Goal: Information Seeking & Learning: Learn about a topic

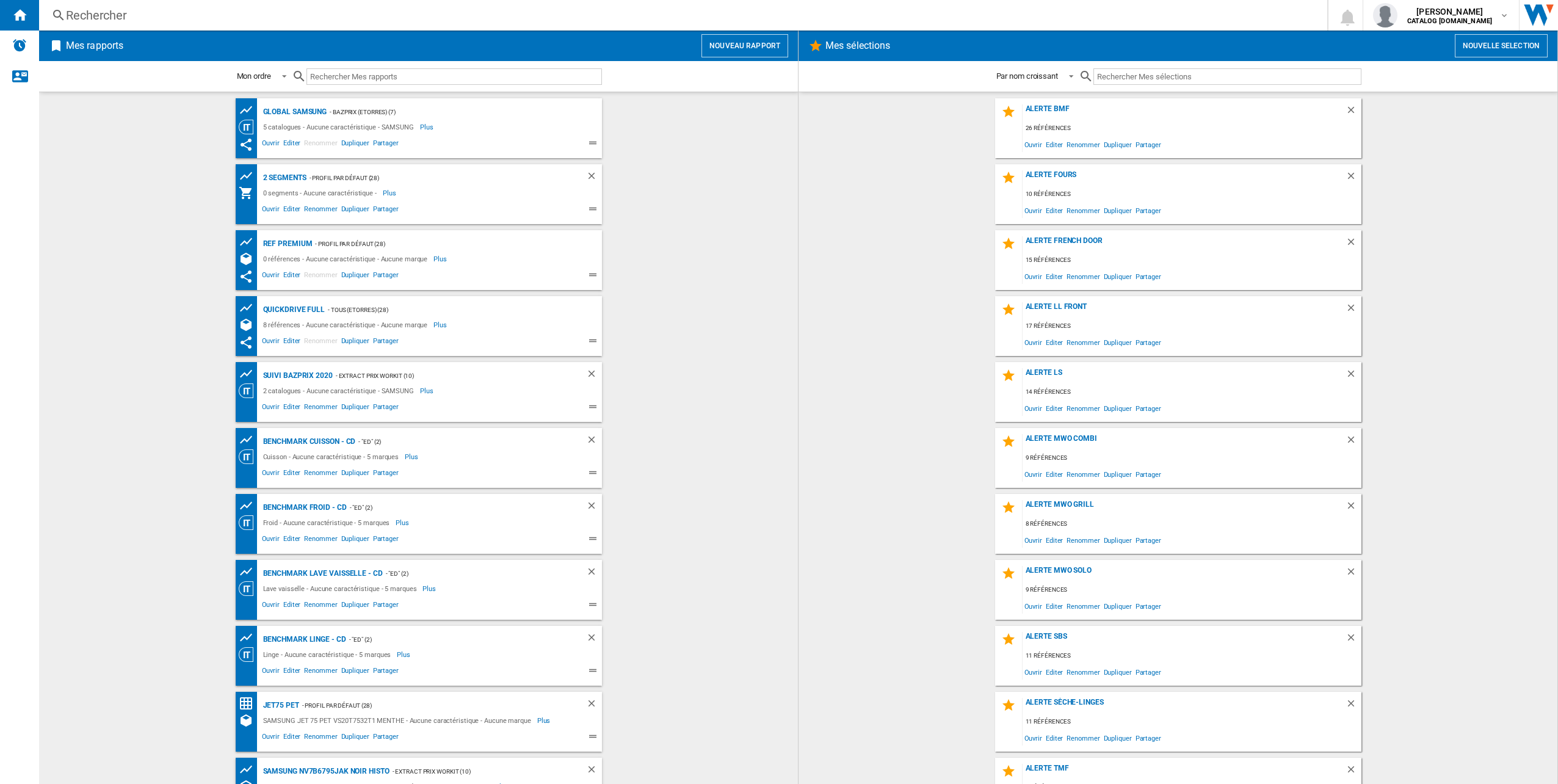
click at [104, 23] on div "Rechercher" at bounding box center [680, 16] width 1229 height 17
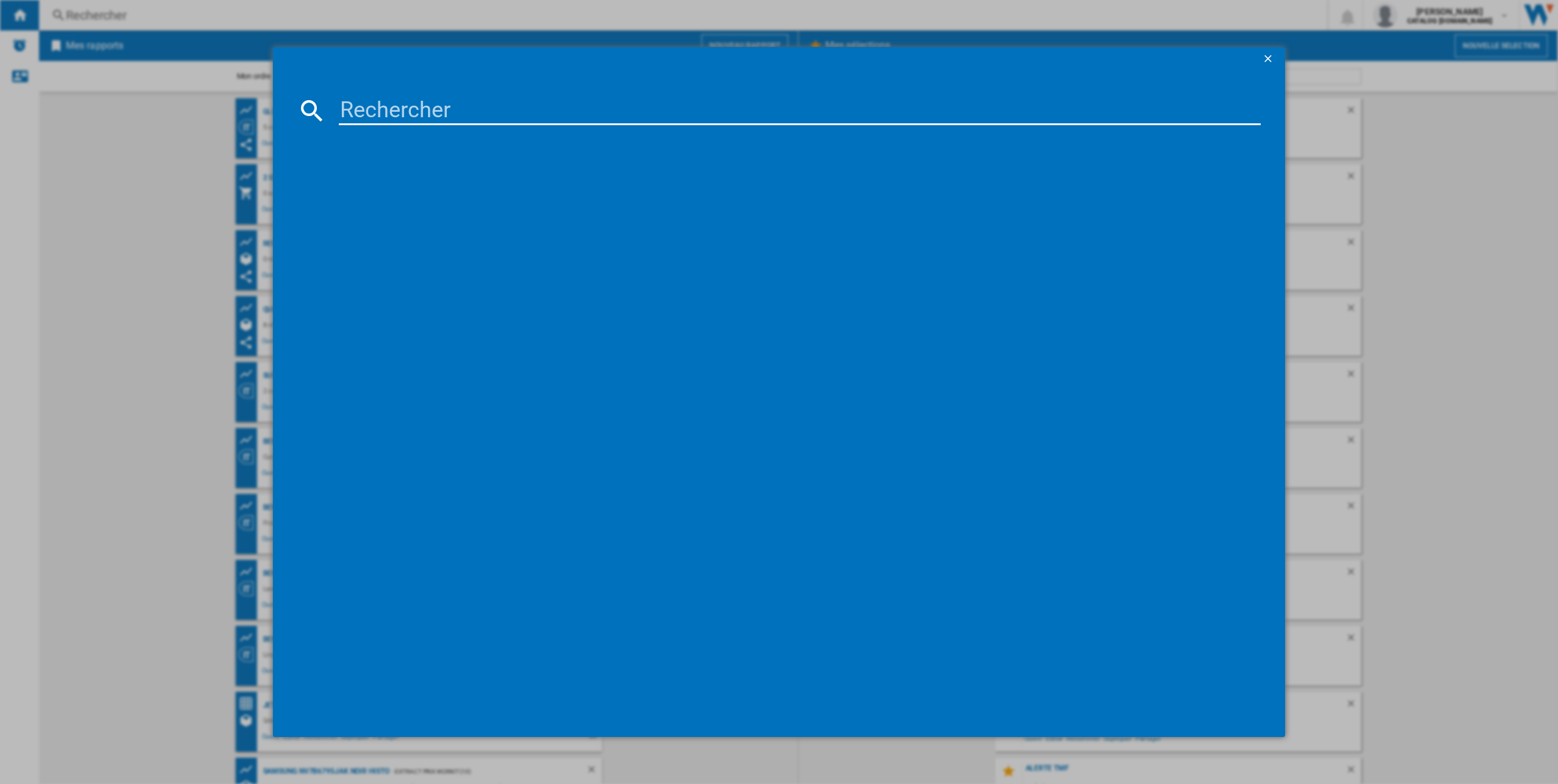
click at [465, 109] on input at bounding box center [800, 110] width 923 height 29
paste input "RB34C632DSA"
type input "RB34C632"
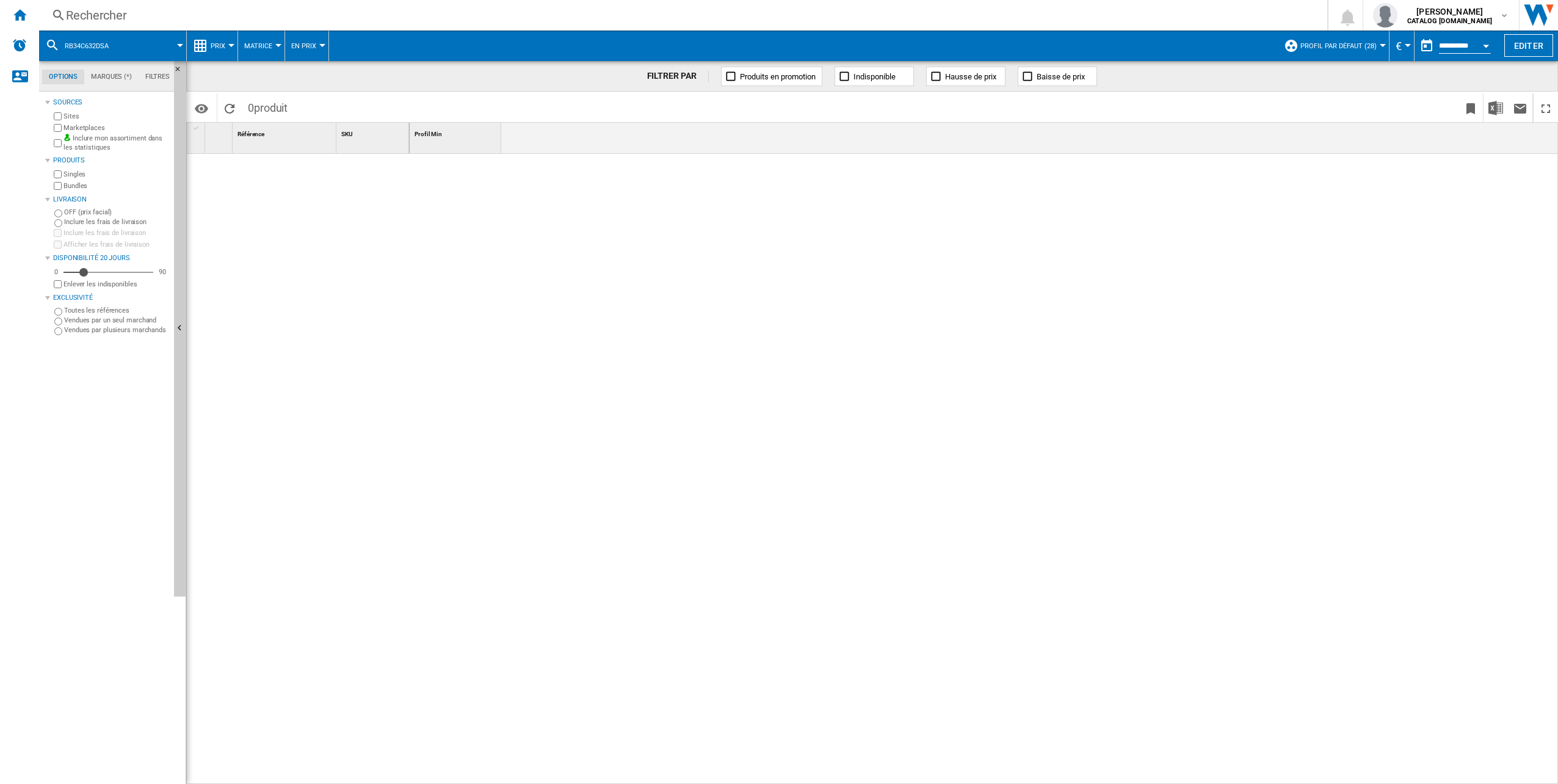
click at [205, 23] on div "Rechercher" at bounding box center [680, 16] width 1229 height 17
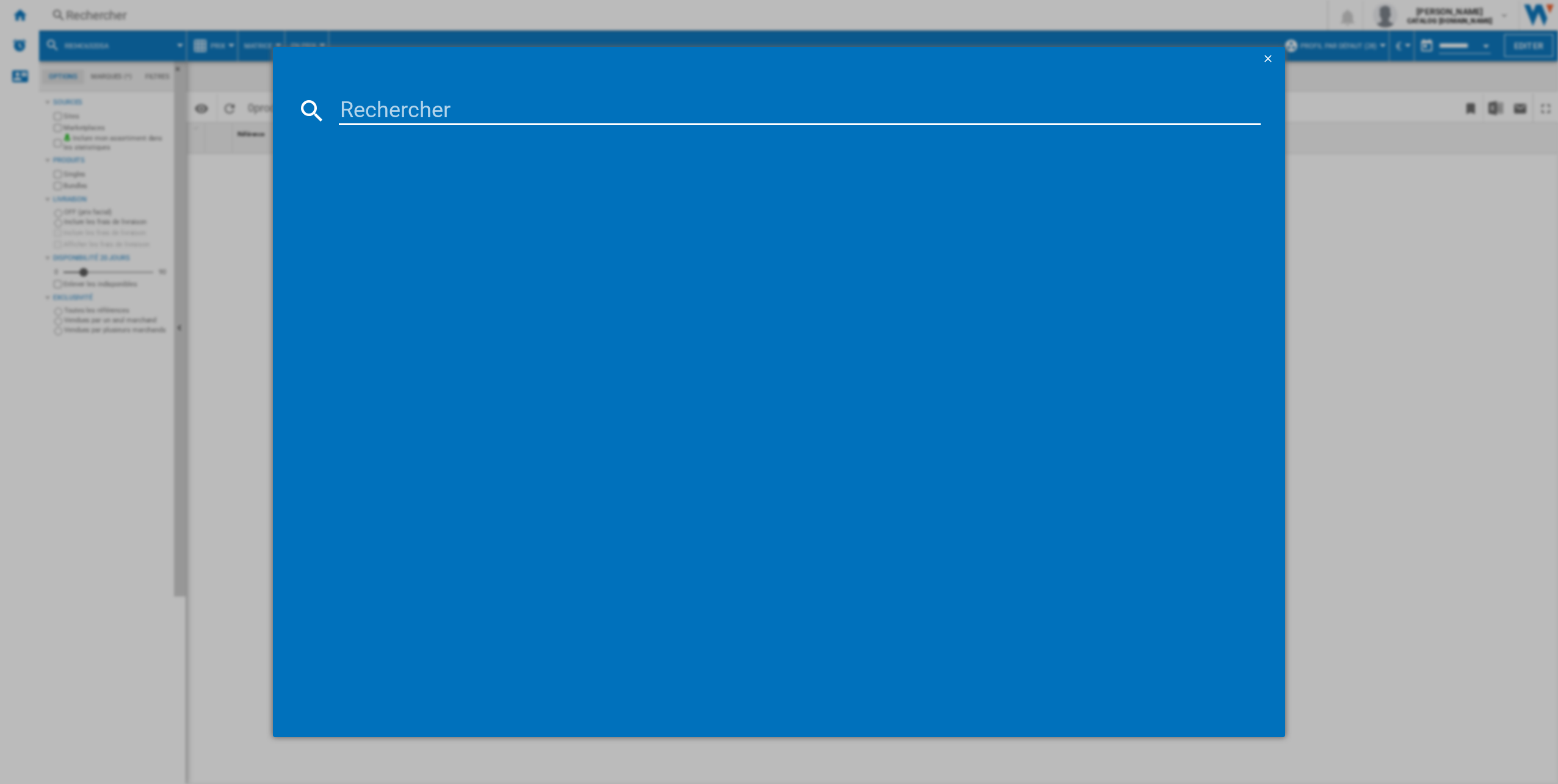
click at [421, 94] on md-dialog-content at bounding box center [779, 404] width 1013 height 665
click at [430, 107] on input at bounding box center [800, 110] width 923 height 29
paste input "RB34C632DSA"
type input "RB34C632Def"
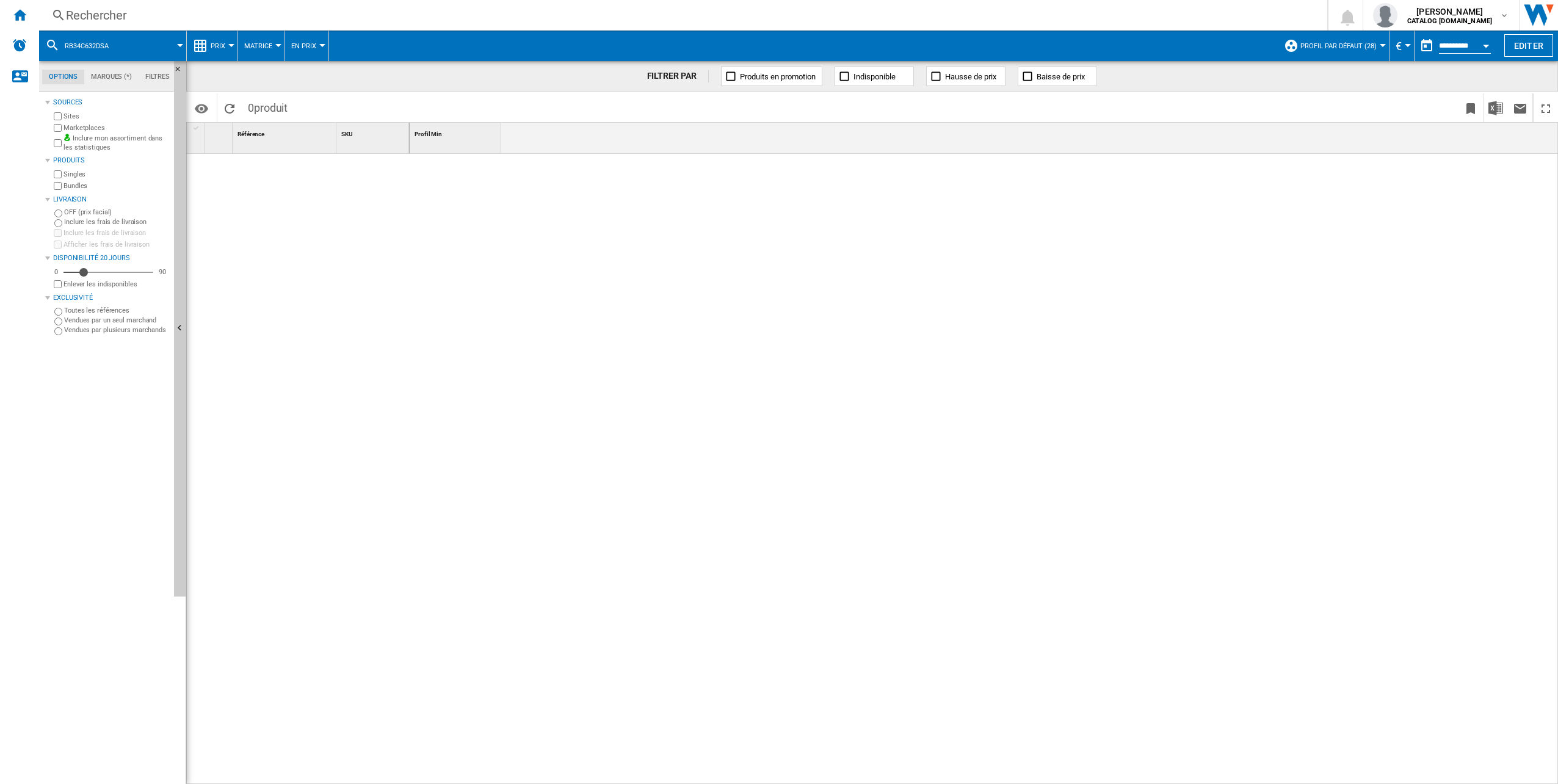
click at [193, 9] on div "Rechercher" at bounding box center [680, 16] width 1229 height 17
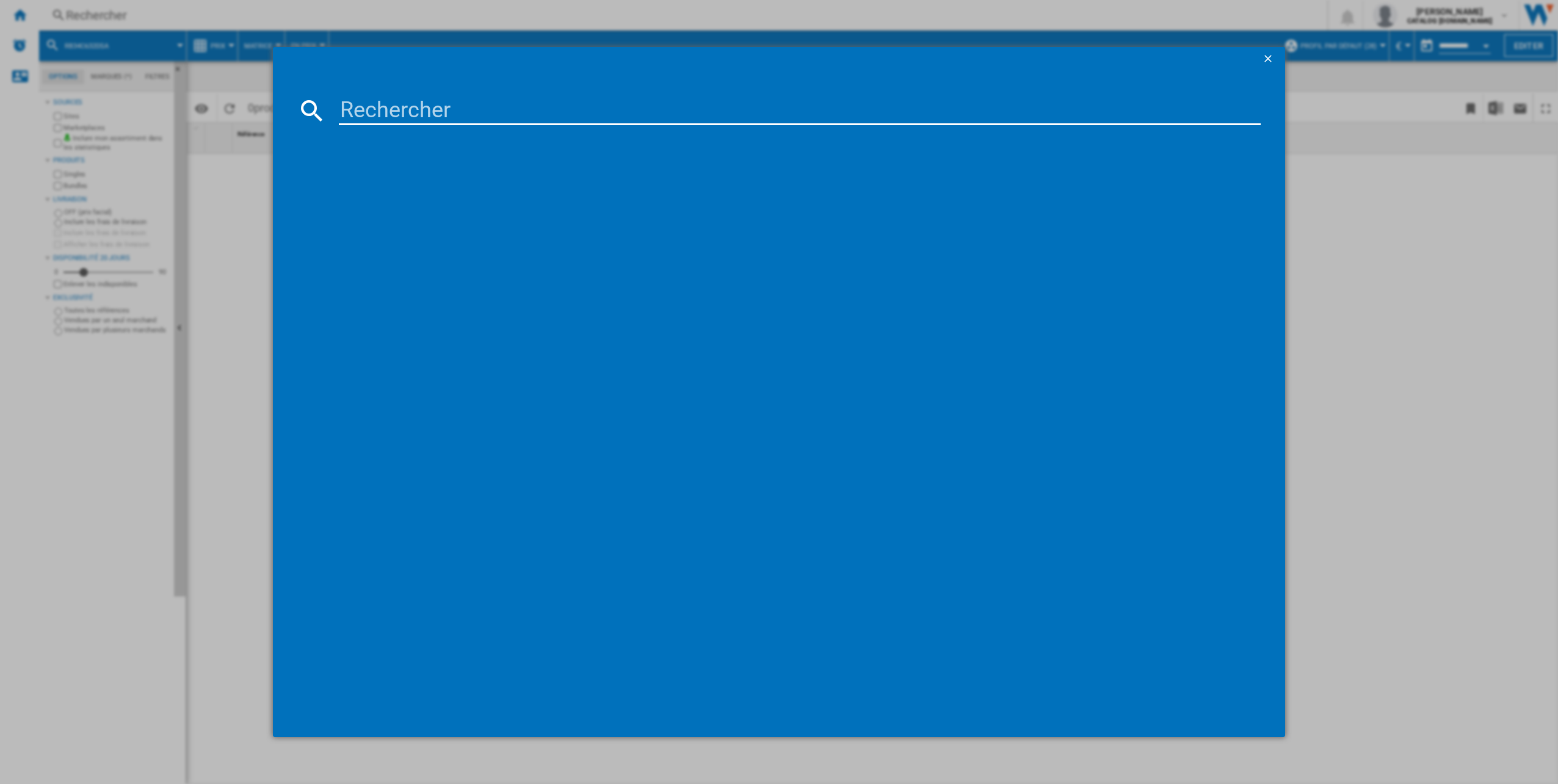
click at [479, 115] on input at bounding box center [800, 110] width 923 height 29
paste input "RB34C632DSA"
click at [365, 103] on input "RB34C632D" at bounding box center [800, 110] width 923 height 29
paste input "Gbf3102dpy"
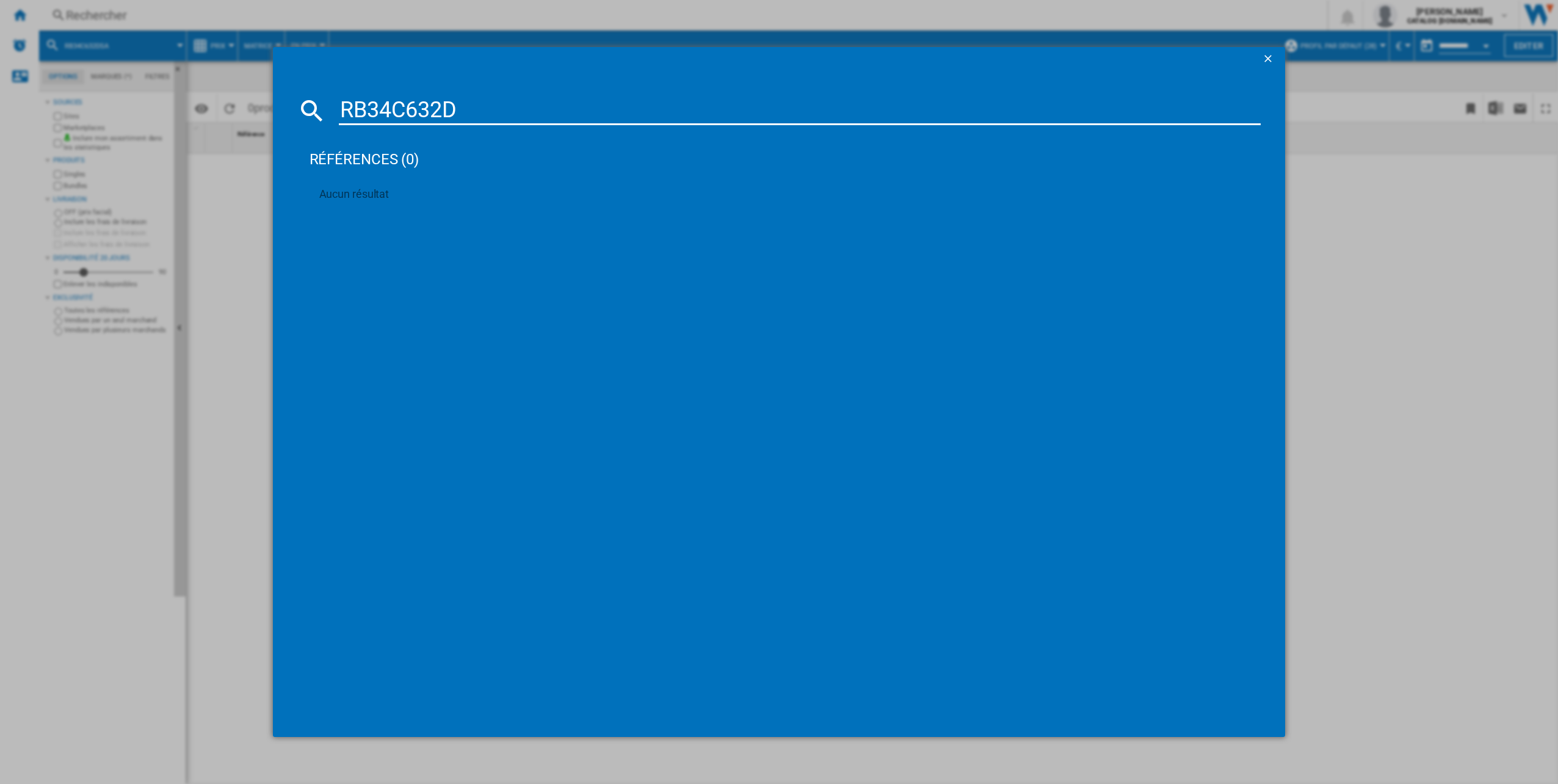
type input "Gbf3102dpy"
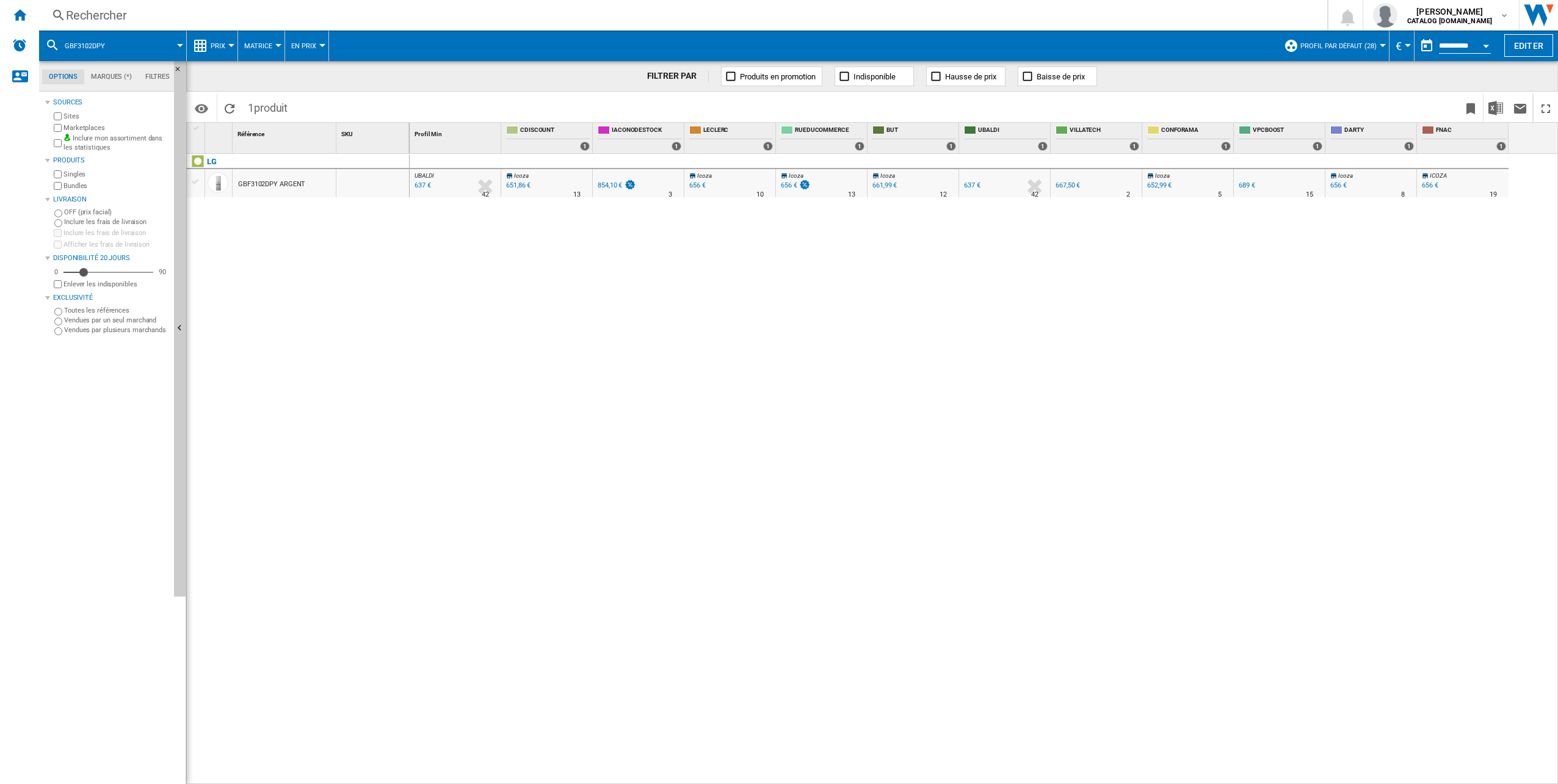
click at [231, 44] on div at bounding box center [232, 45] width 6 height 3
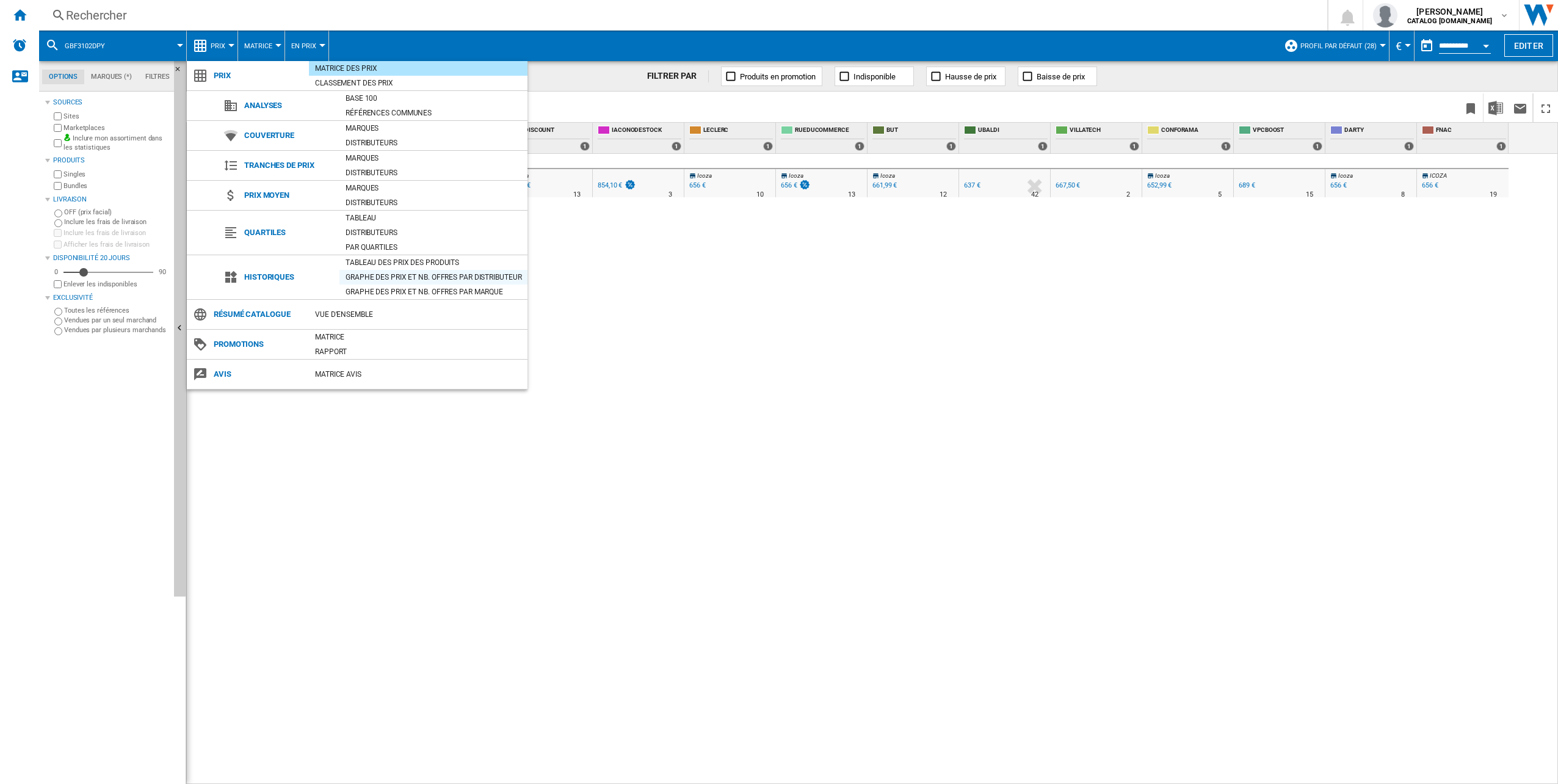
click at [414, 271] on div "Graphe des prix et nb. offres par distributeur" at bounding box center [434, 277] width 188 height 13
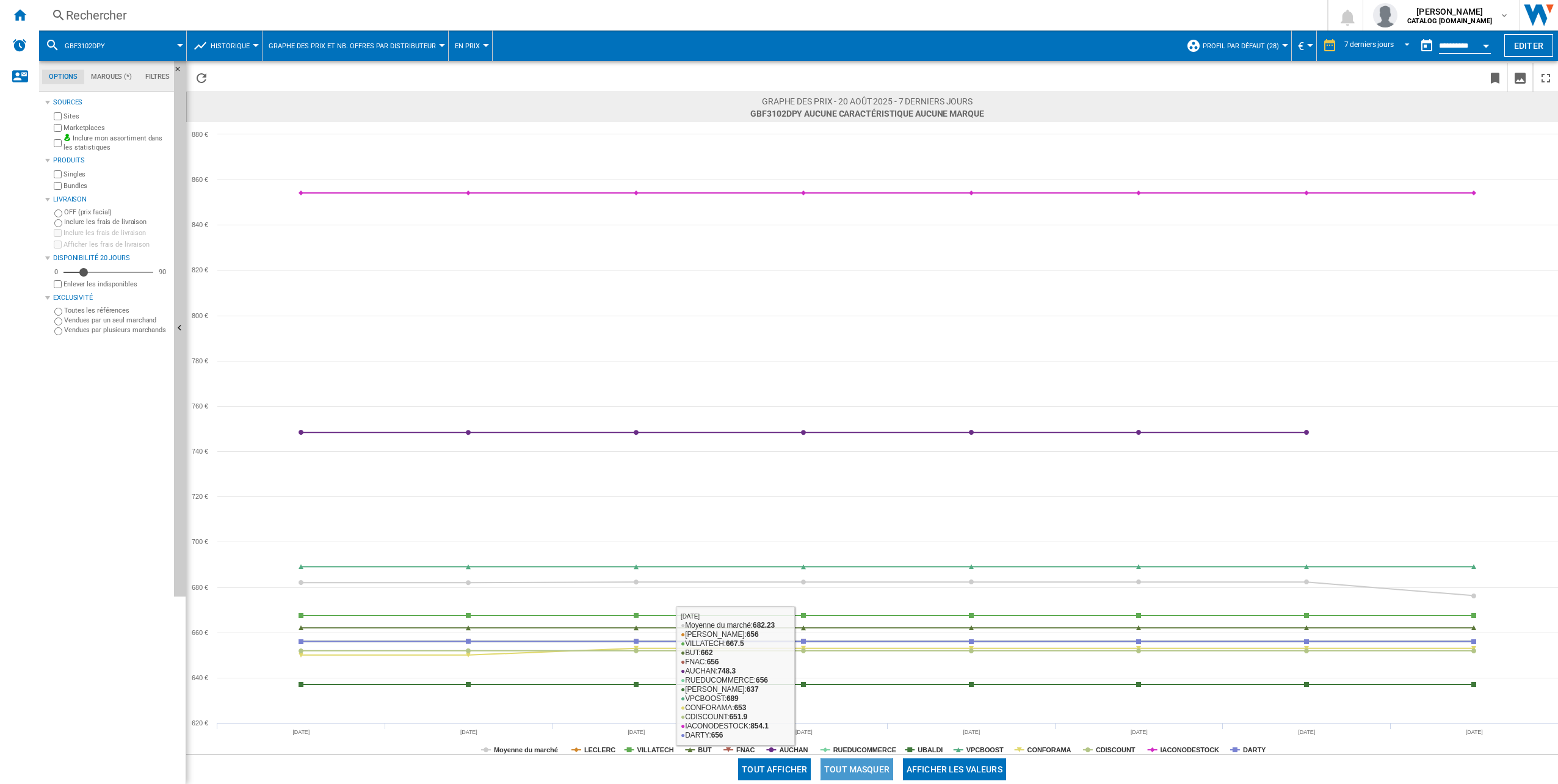
click at [873, 765] on button "Tout masquer" at bounding box center [856, 769] width 73 height 22
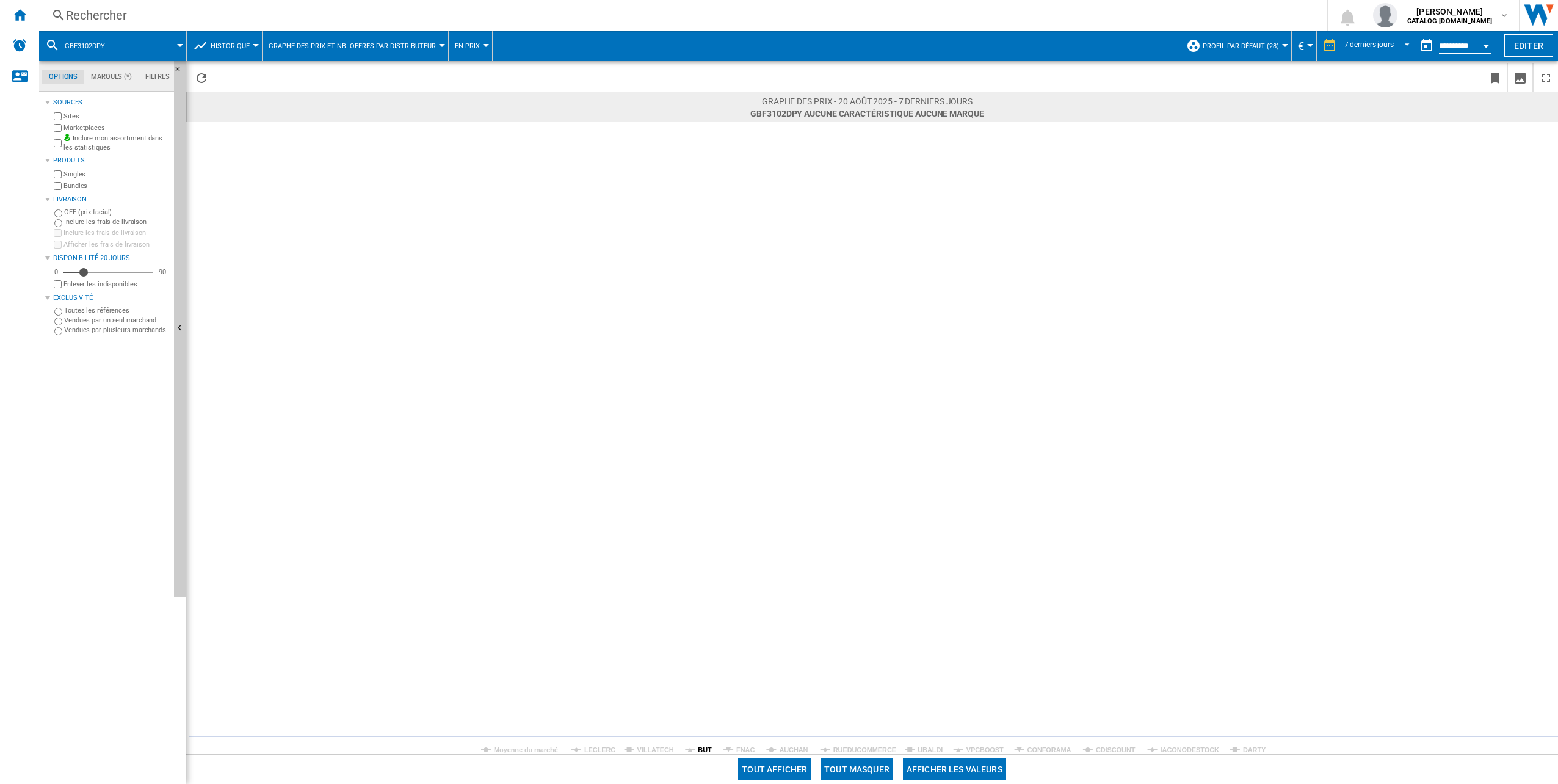
click at [705, 751] on tspan "BUT" at bounding box center [705, 749] width 14 height 7
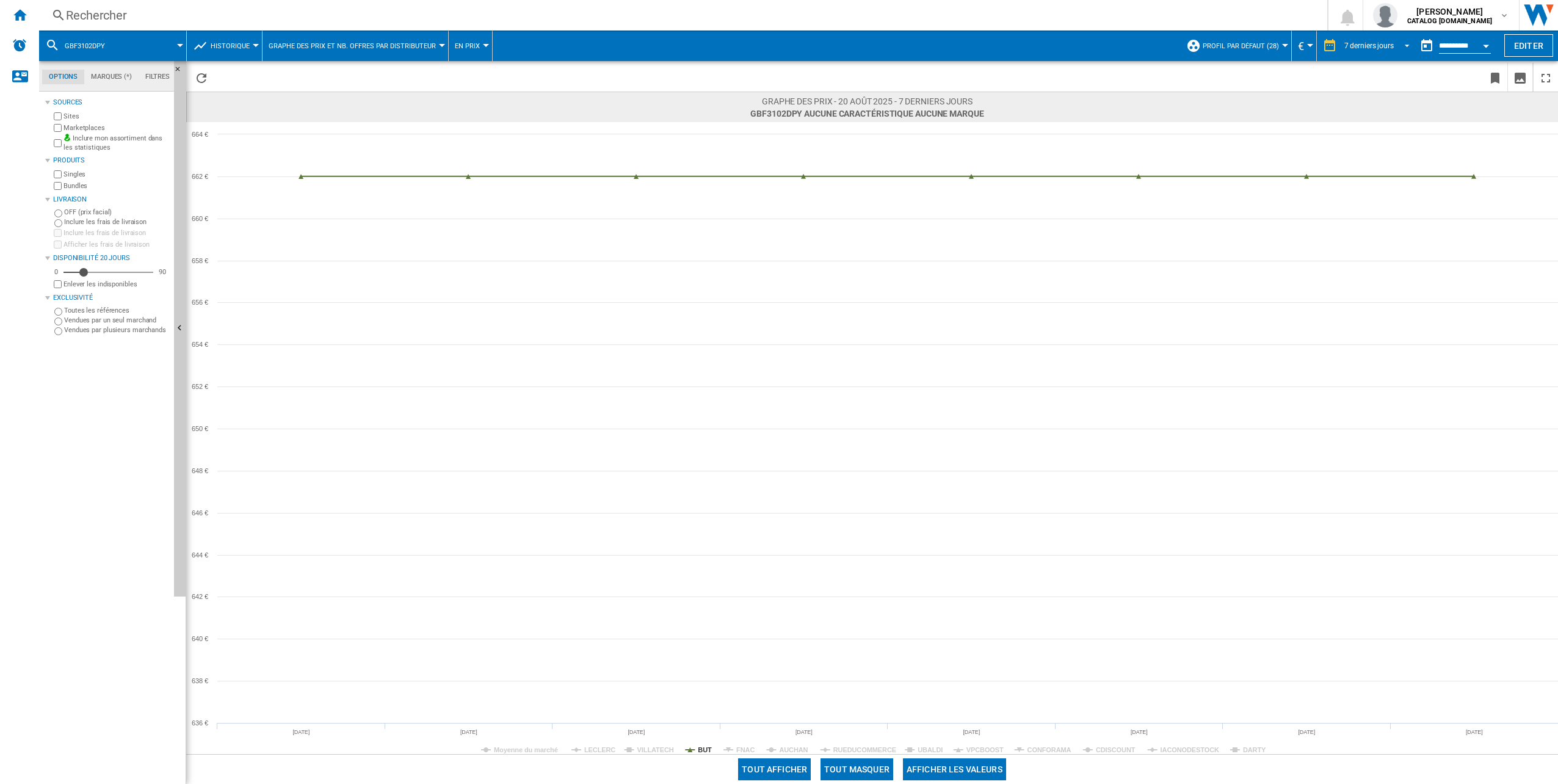
click at [1389, 43] on div "7 derniers jours" at bounding box center [1369, 45] width 49 height 9
click at [1365, 174] on div "6 derniers mois" at bounding box center [1367, 171] width 50 height 10
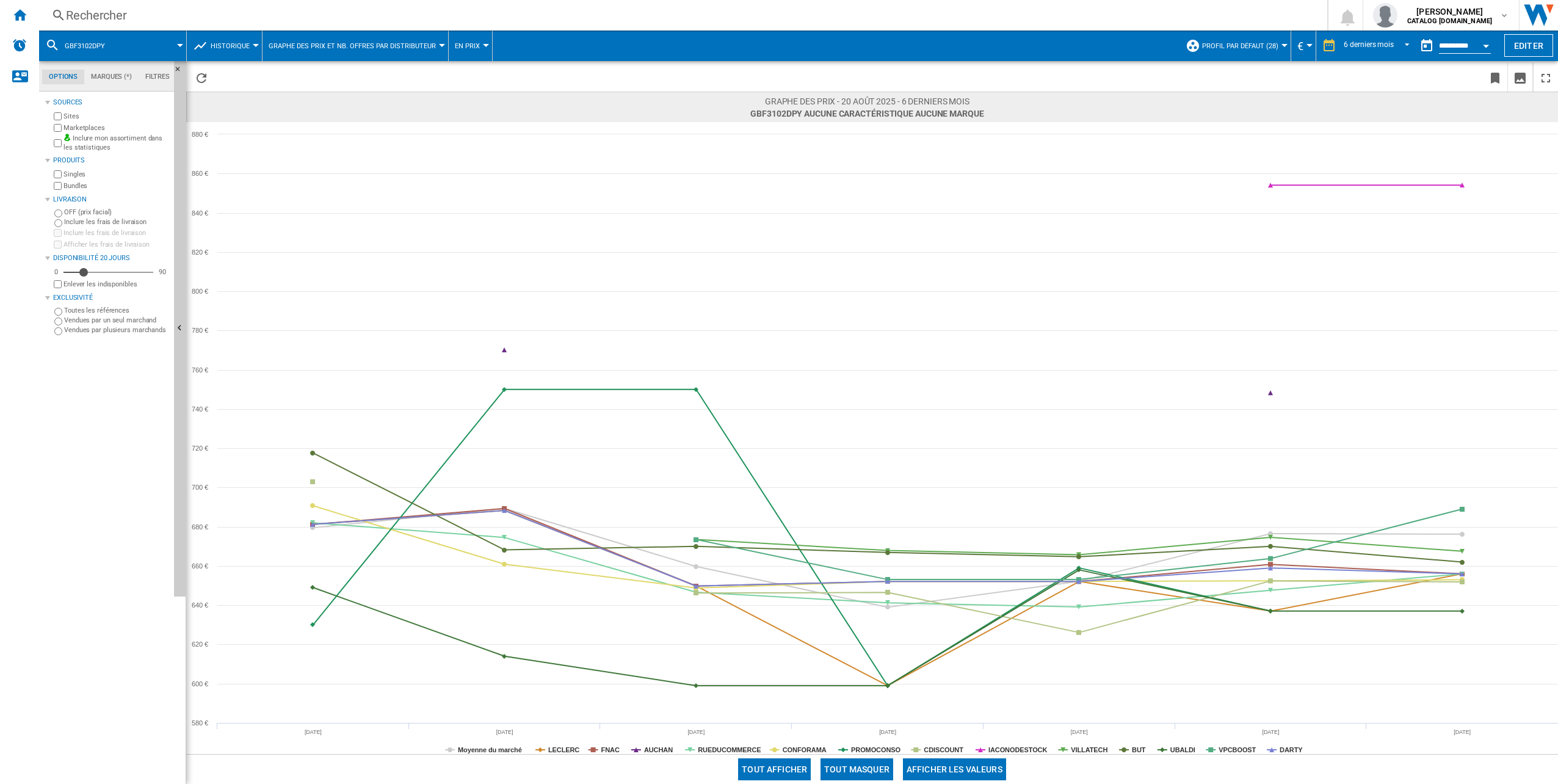
click at [860, 763] on button "Tout masquer" at bounding box center [856, 769] width 73 height 22
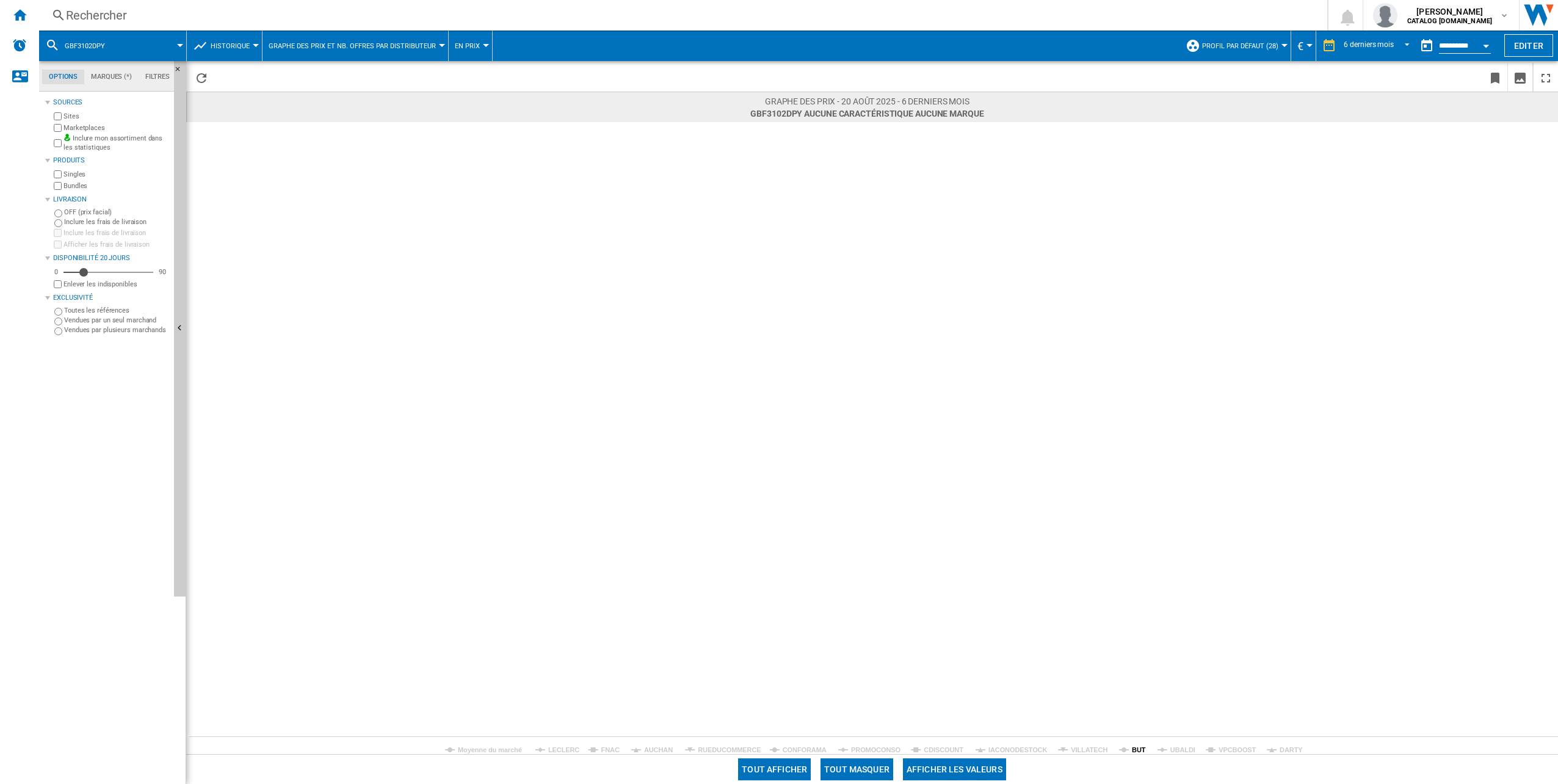
click at [1142, 748] on tspan "BUT" at bounding box center [1139, 749] width 14 height 7
click at [808, 753] on tspan "CONFORAMA" at bounding box center [804, 749] width 44 height 7
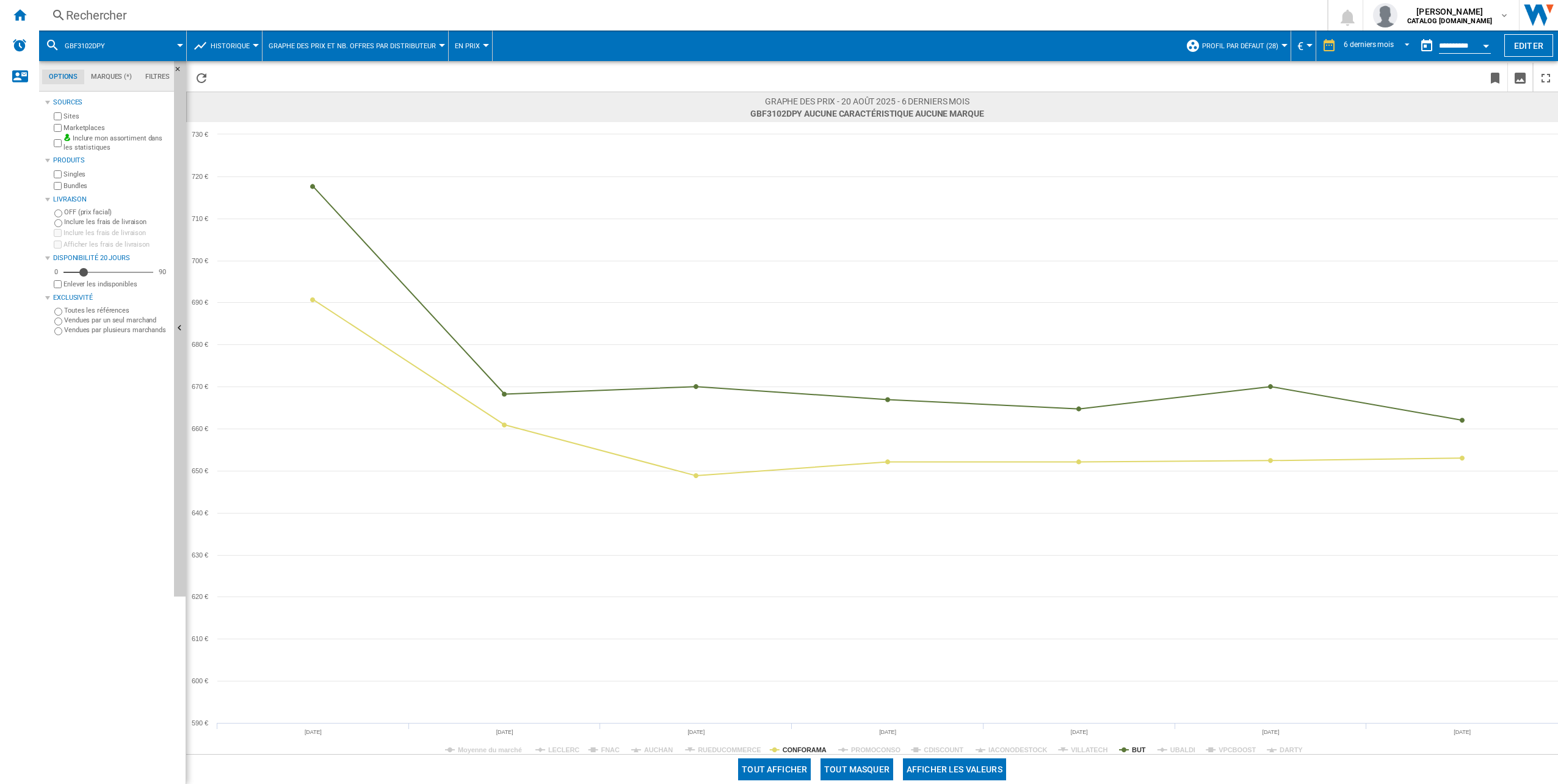
click at [1127, 744] on rect at bounding box center [872, 437] width 1372 height 631
click at [1131, 751] on rect at bounding box center [872, 437] width 1372 height 631
click at [1134, 747] on tspan "BUT" at bounding box center [1139, 749] width 14 height 7
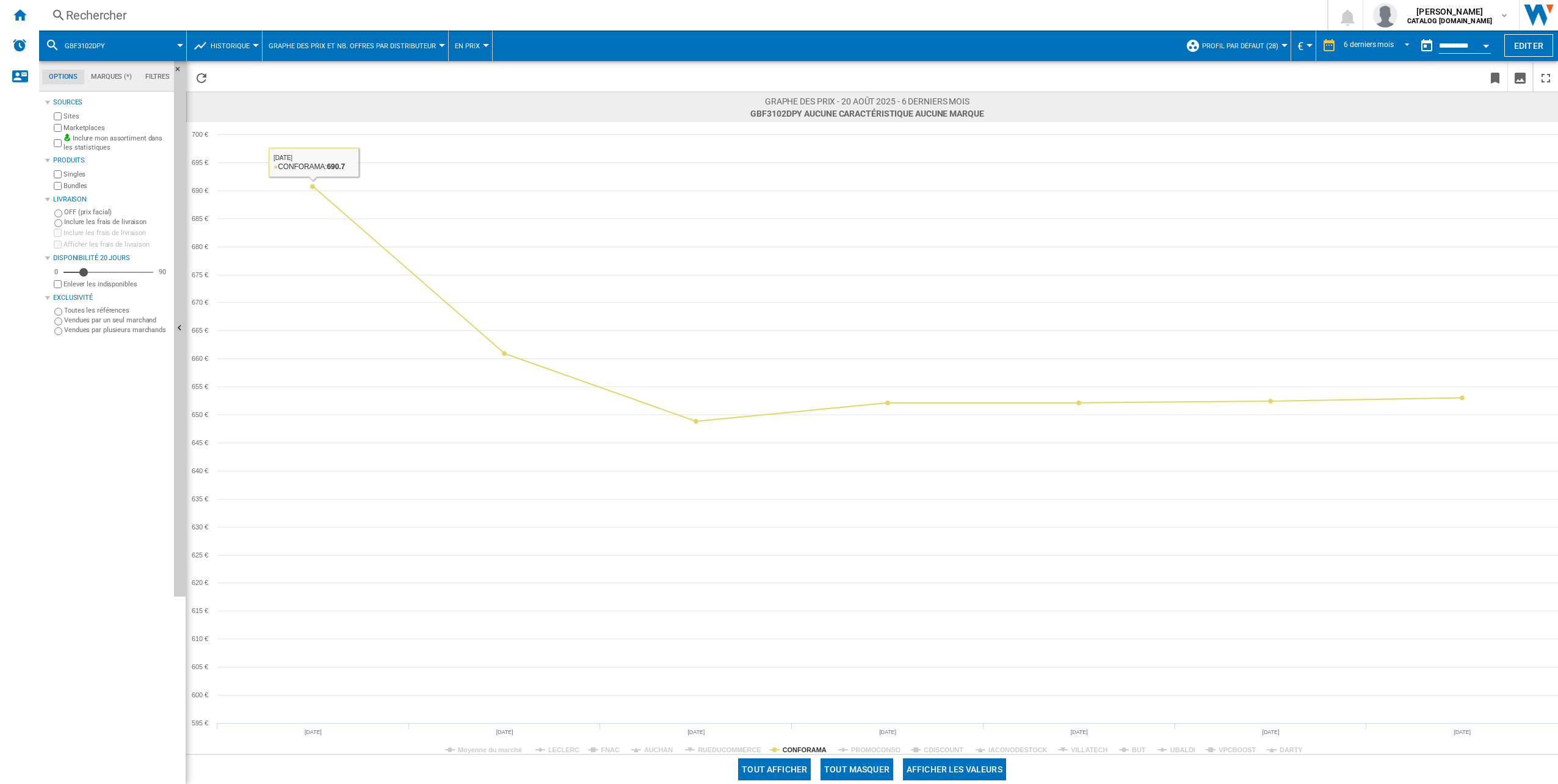
click at [160, 16] on div "Rechercher" at bounding box center [680, 16] width 1229 height 17
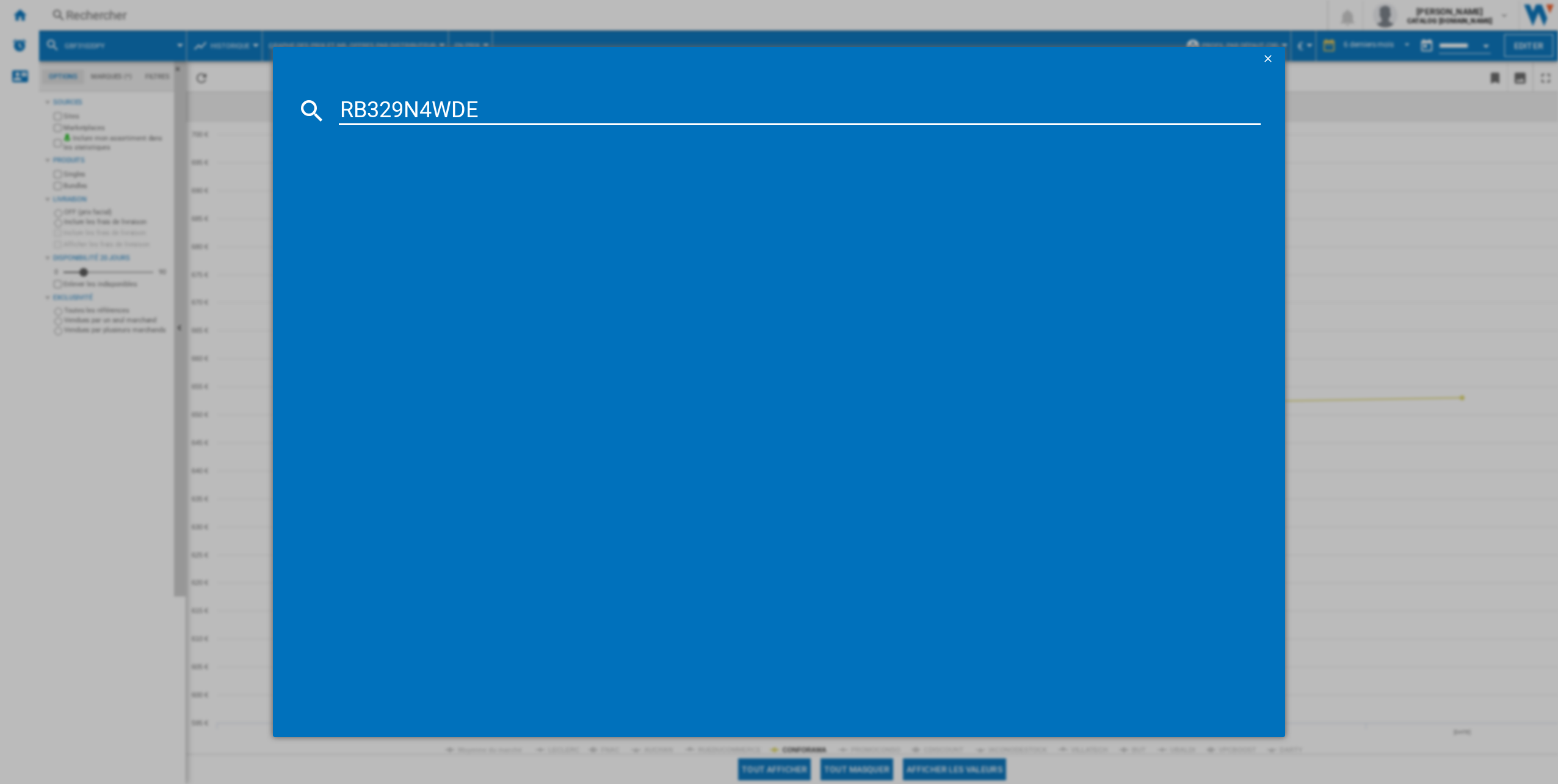
type input "RB329N4WDE"
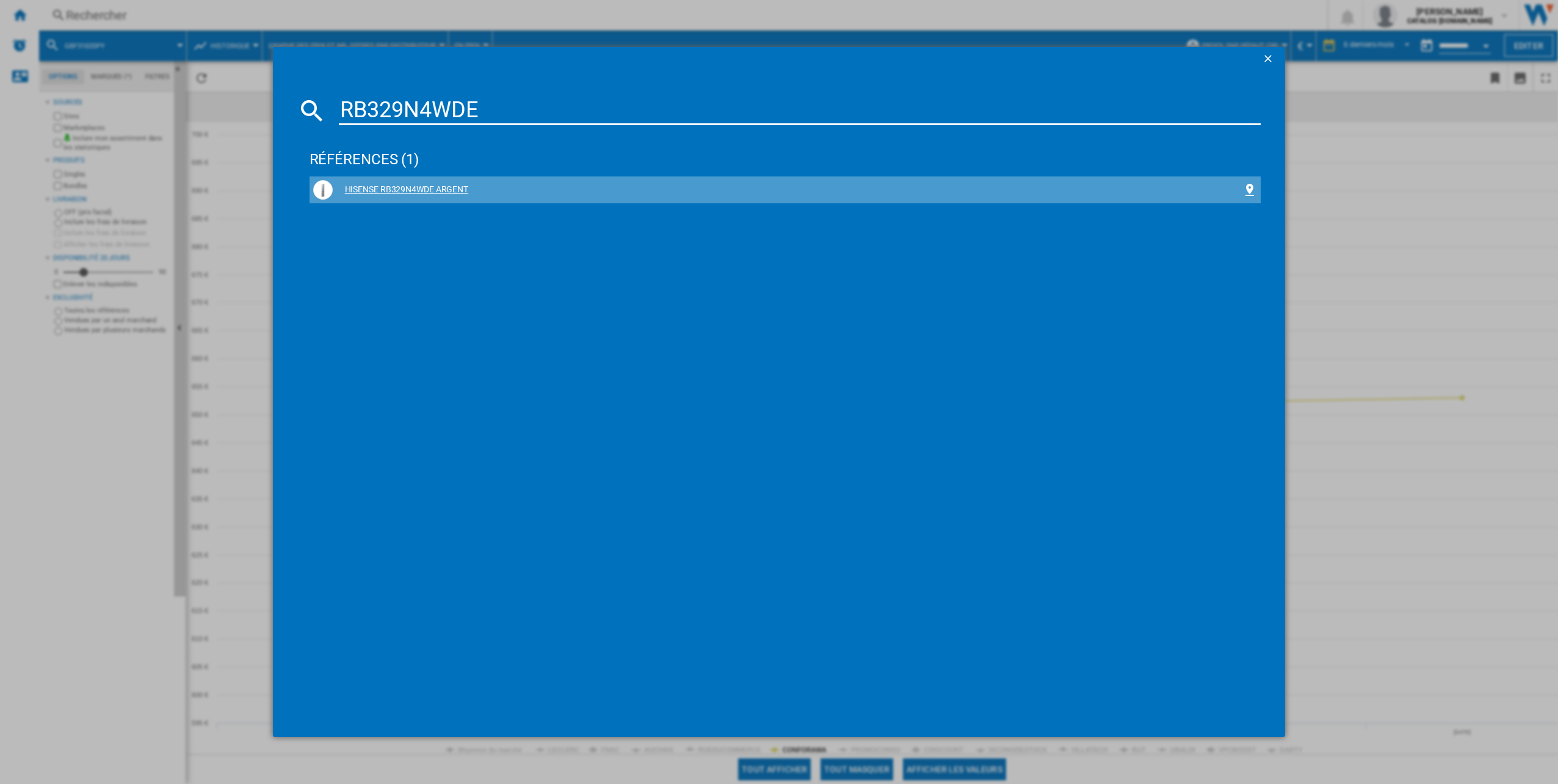
click at [412, 192] on div "HISENSE RB329N4WDE ARGENT" at bounding box center [787, 190] width 910 height 13
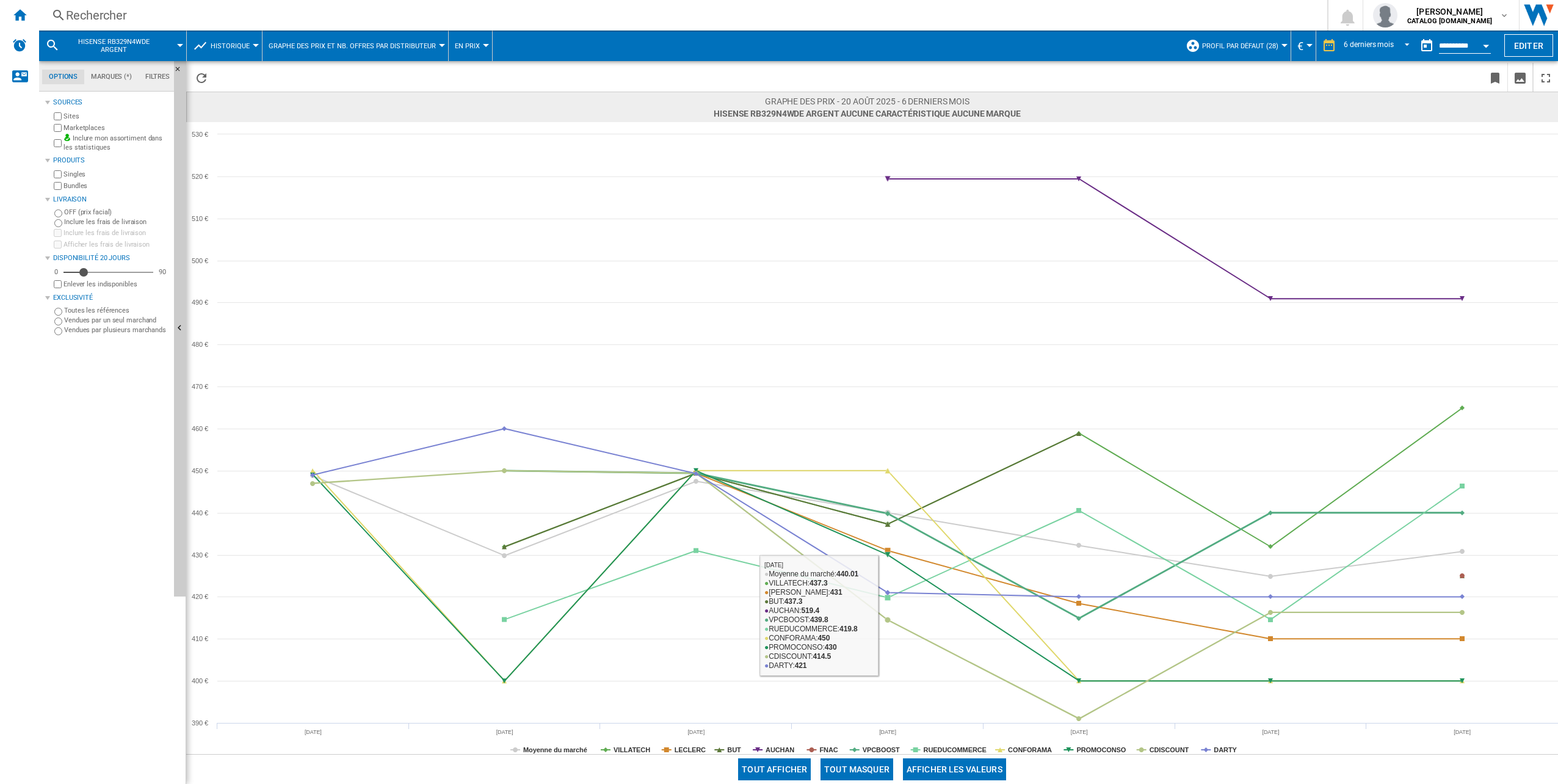
click at [870, 763] on button "Tout masquer" at bounding box center [856, 769] width 73 height 22
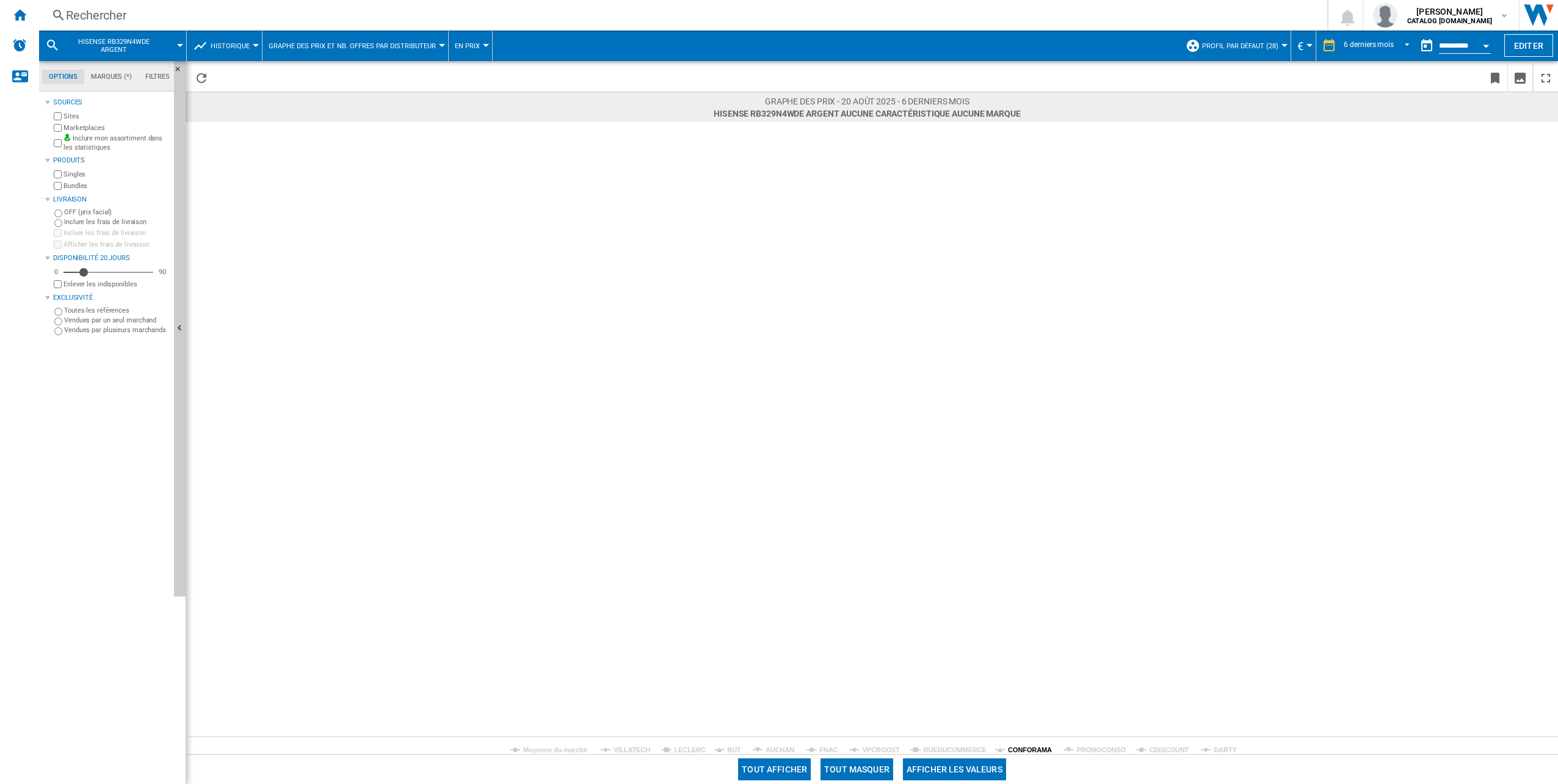
click at [1031, 750] on tspan "CONFORAMA" at bounding box center [1030, 749] width 44 height 7
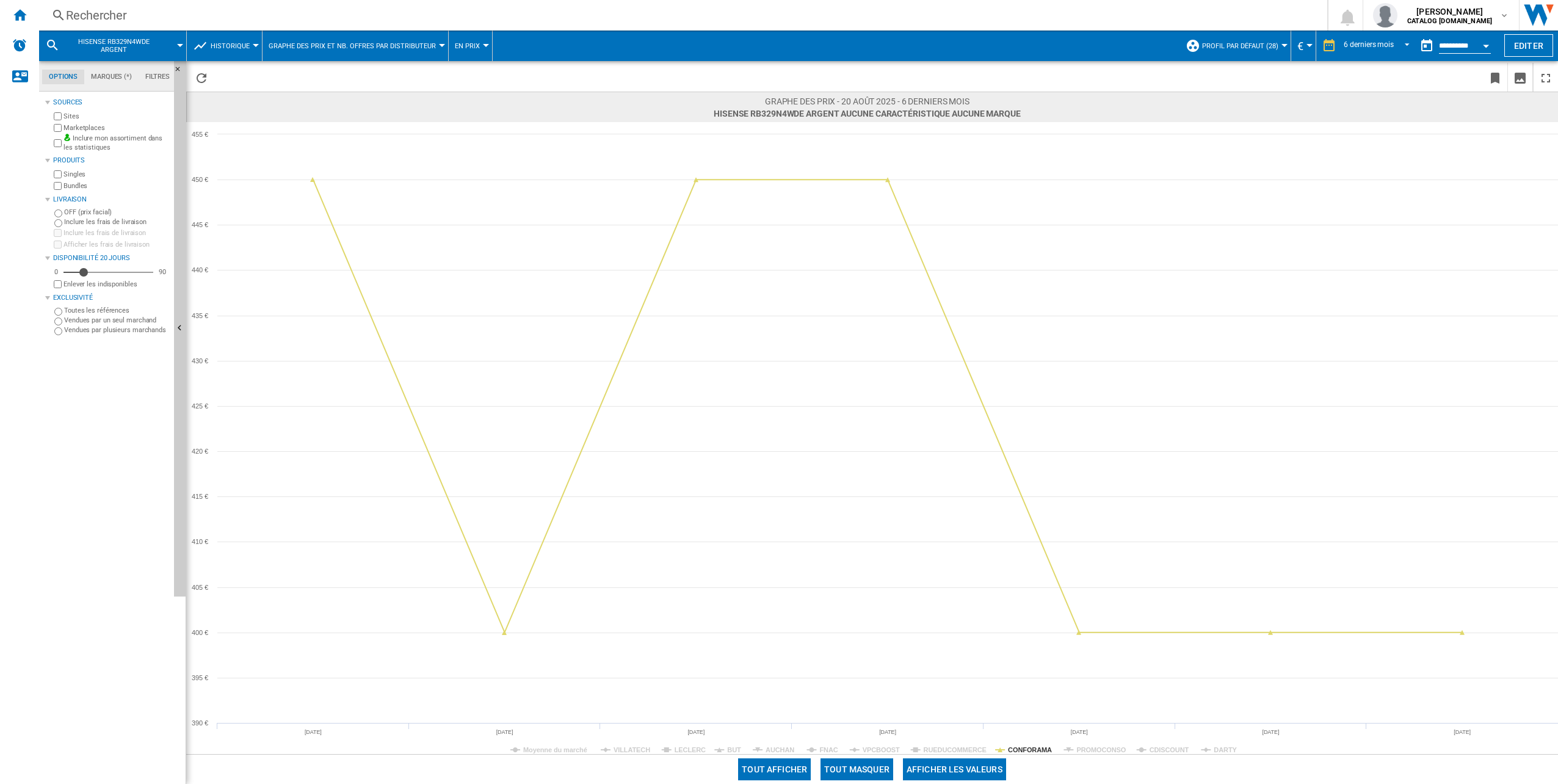
click at [384, 13] on div "Rechercher" at bounding box center [680, 16] width 1229 height 17
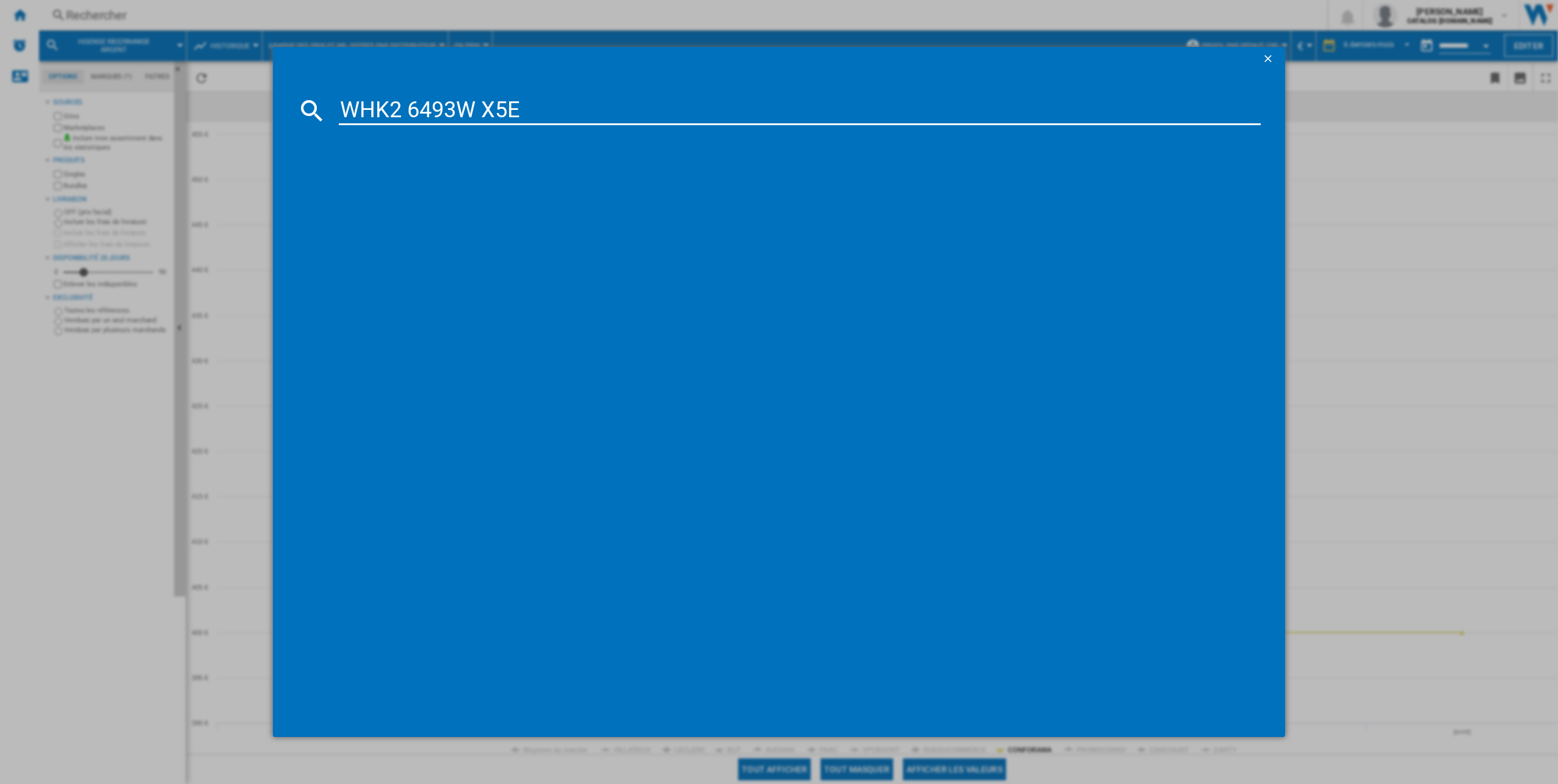
type input "WHK2 6493W X5E"
click at [404, 189] on div "WHIRLPOOL WHK26493WX5E GRIS" at bounding box center [787, 190] width 910 height 13
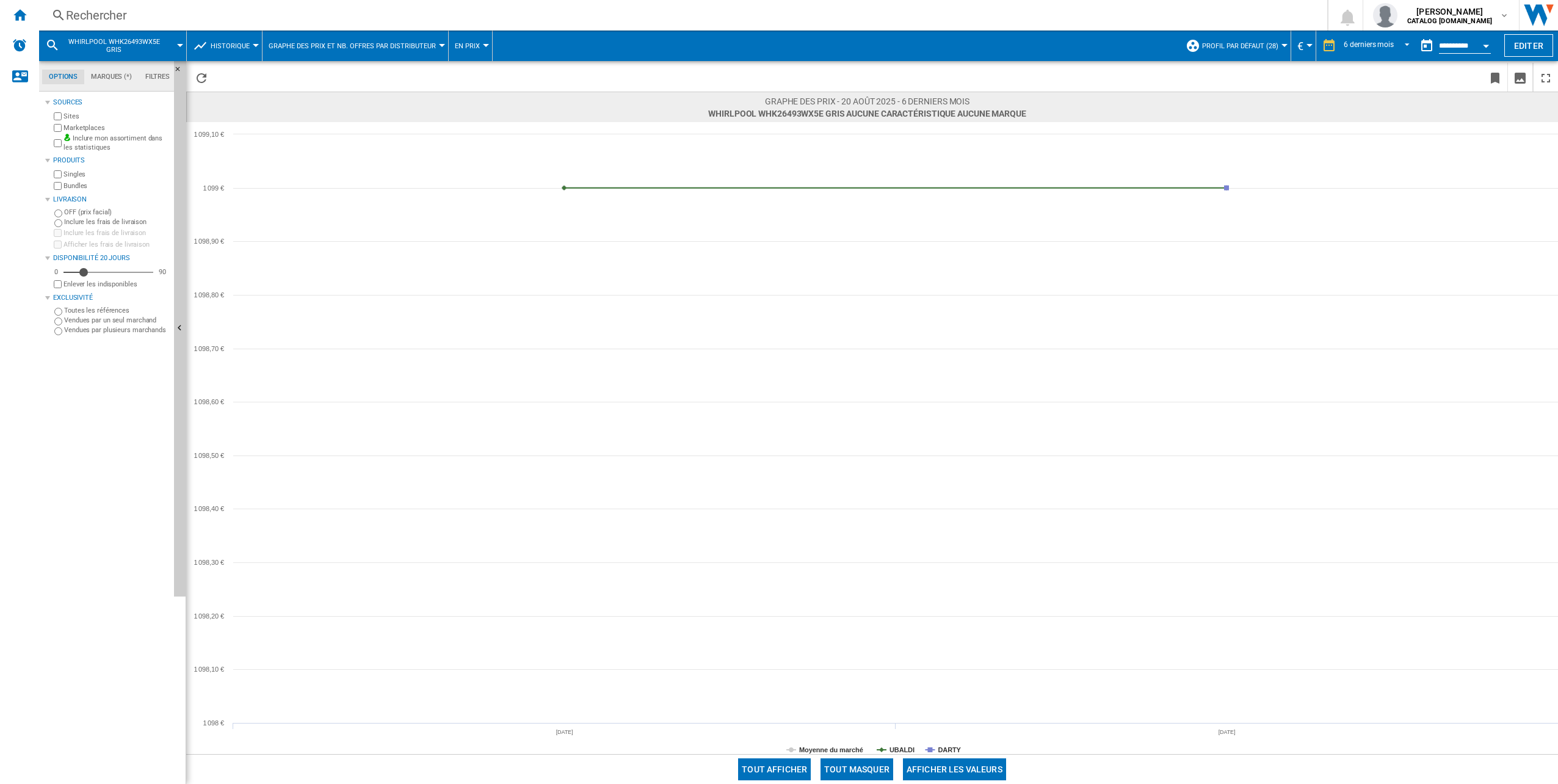
click at [150, 18] on div "Rechercher" at bounding box center [680, 16] width 1229 height 17
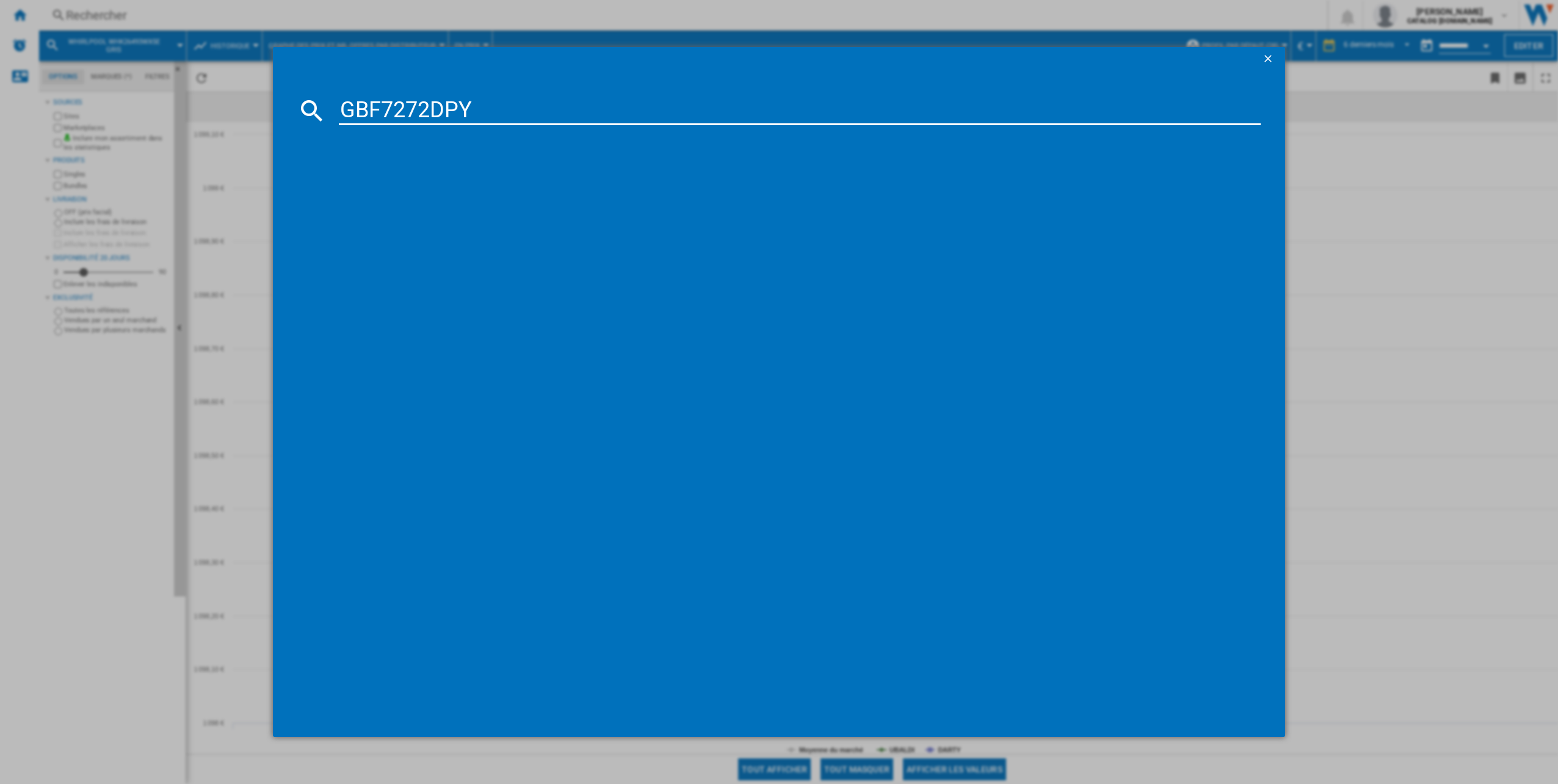
type input "GBF7272DPY"
click at [394, 185] on div "LG GBF7272DPY GRIS" at bounding box center [787, 190] width 910 height 13
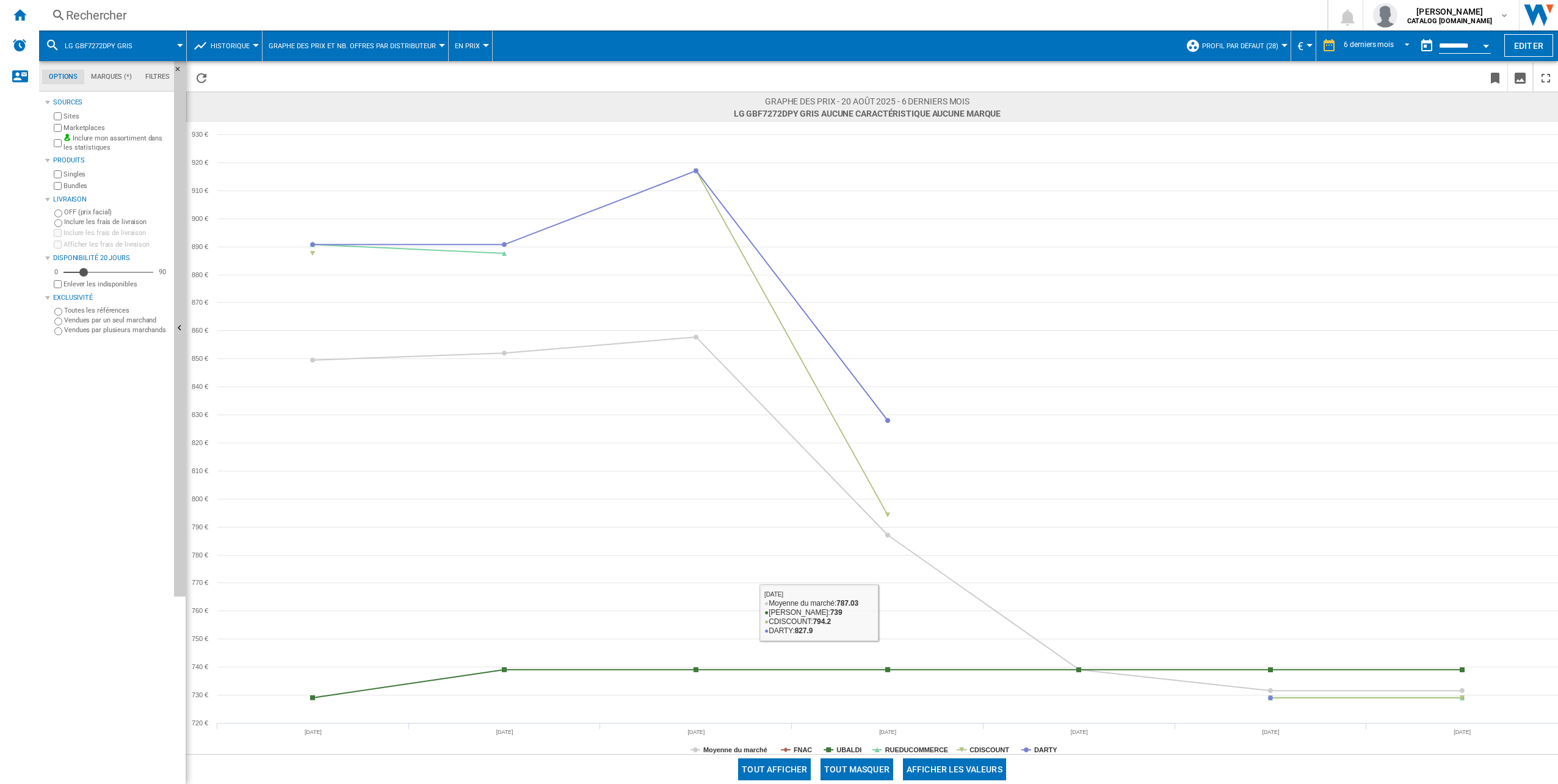
click at [862, 768] on button "Tout masquer" at bounding box center [856, 769] width 73 height 22
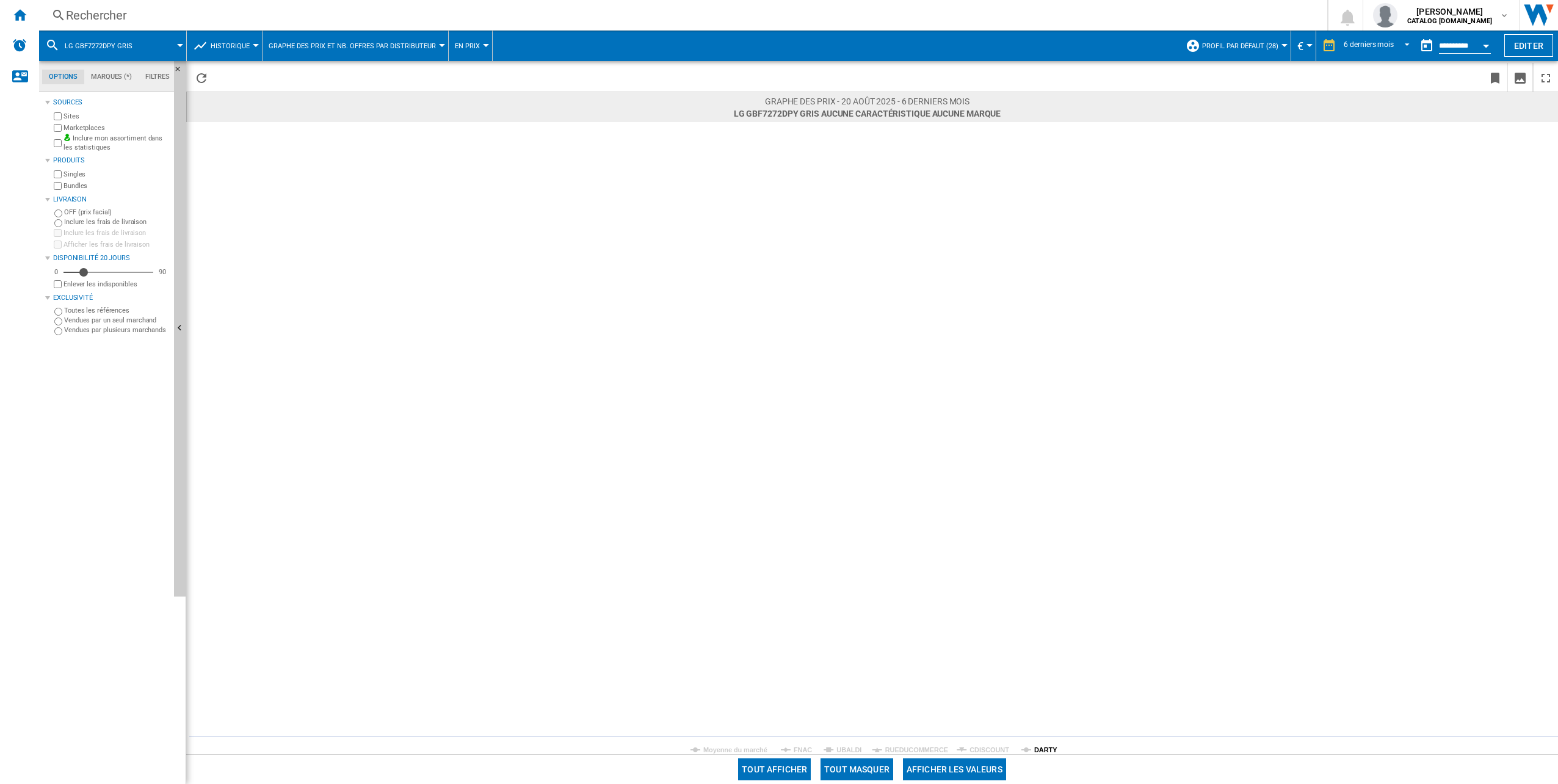
click at [1045, 751] on tspan "DARTY" at bounding box center [1046, 749] width 23 height 7
click at [117, 9] on div "Rechercher" at bounding box center [680, 16] width 1229 height 17
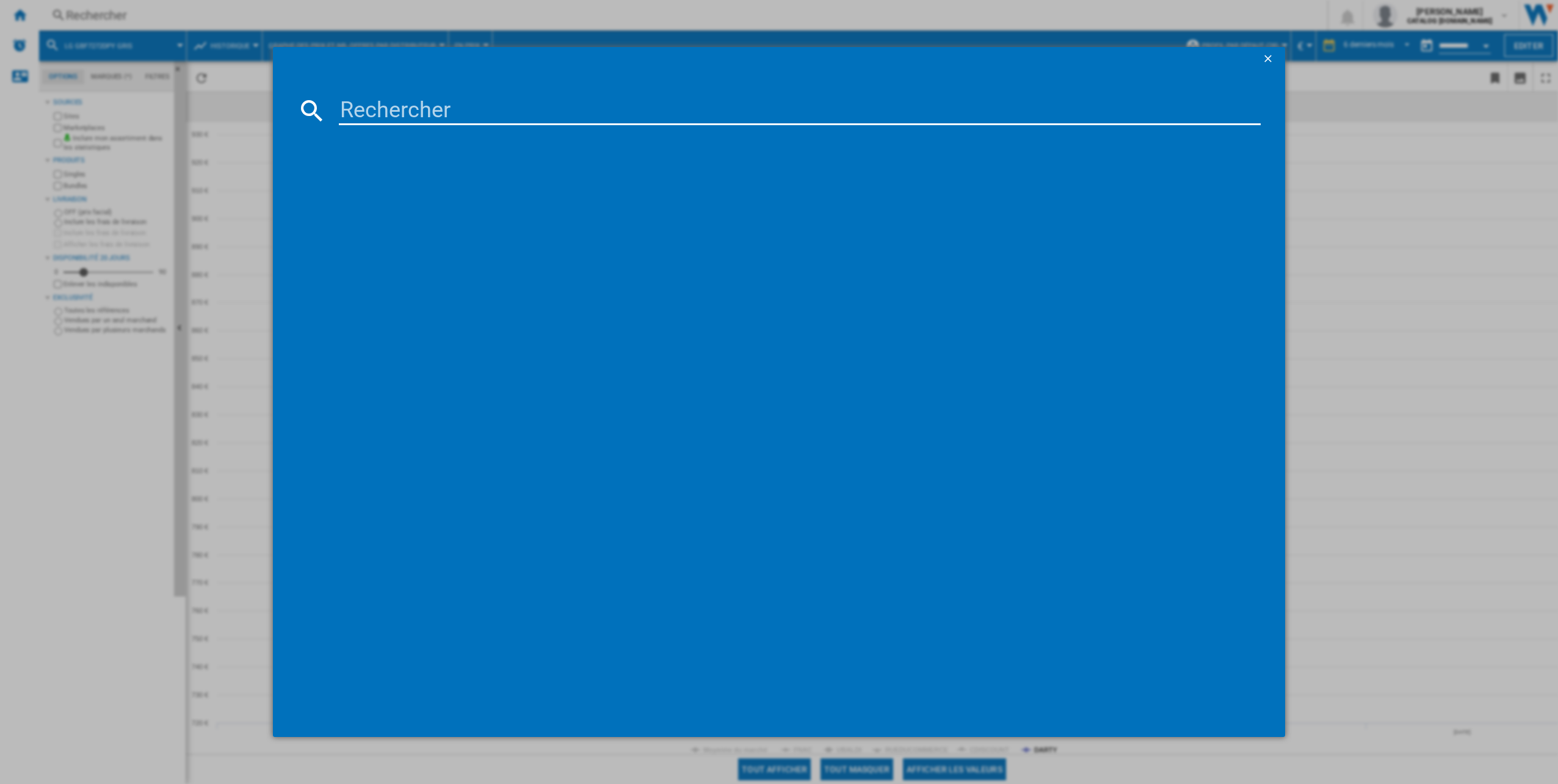
type input "HCN255WDE"
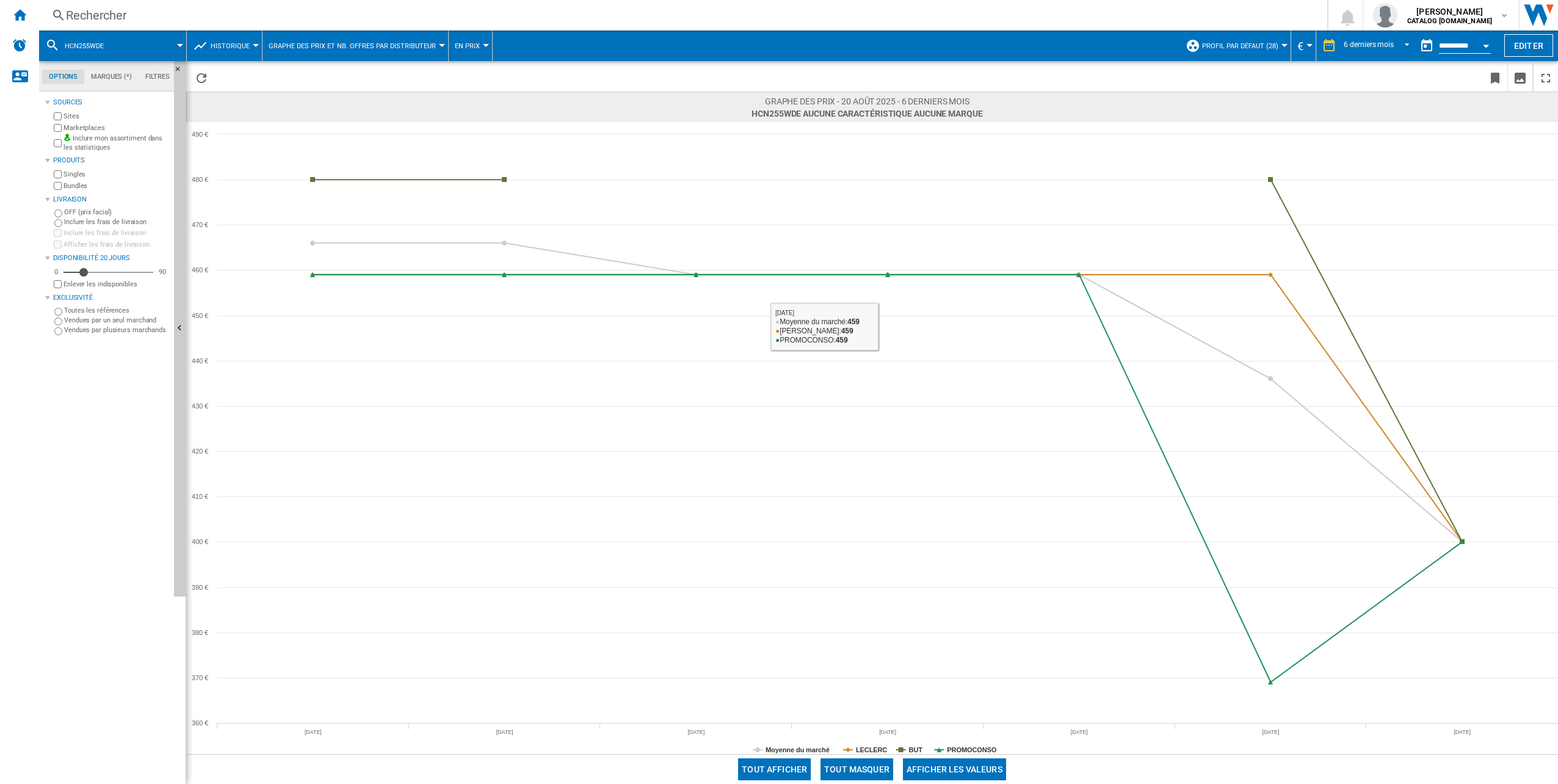
click at [851, 769] on button "Tout masquer" at bounding box center [856, 769] width 73 height 22
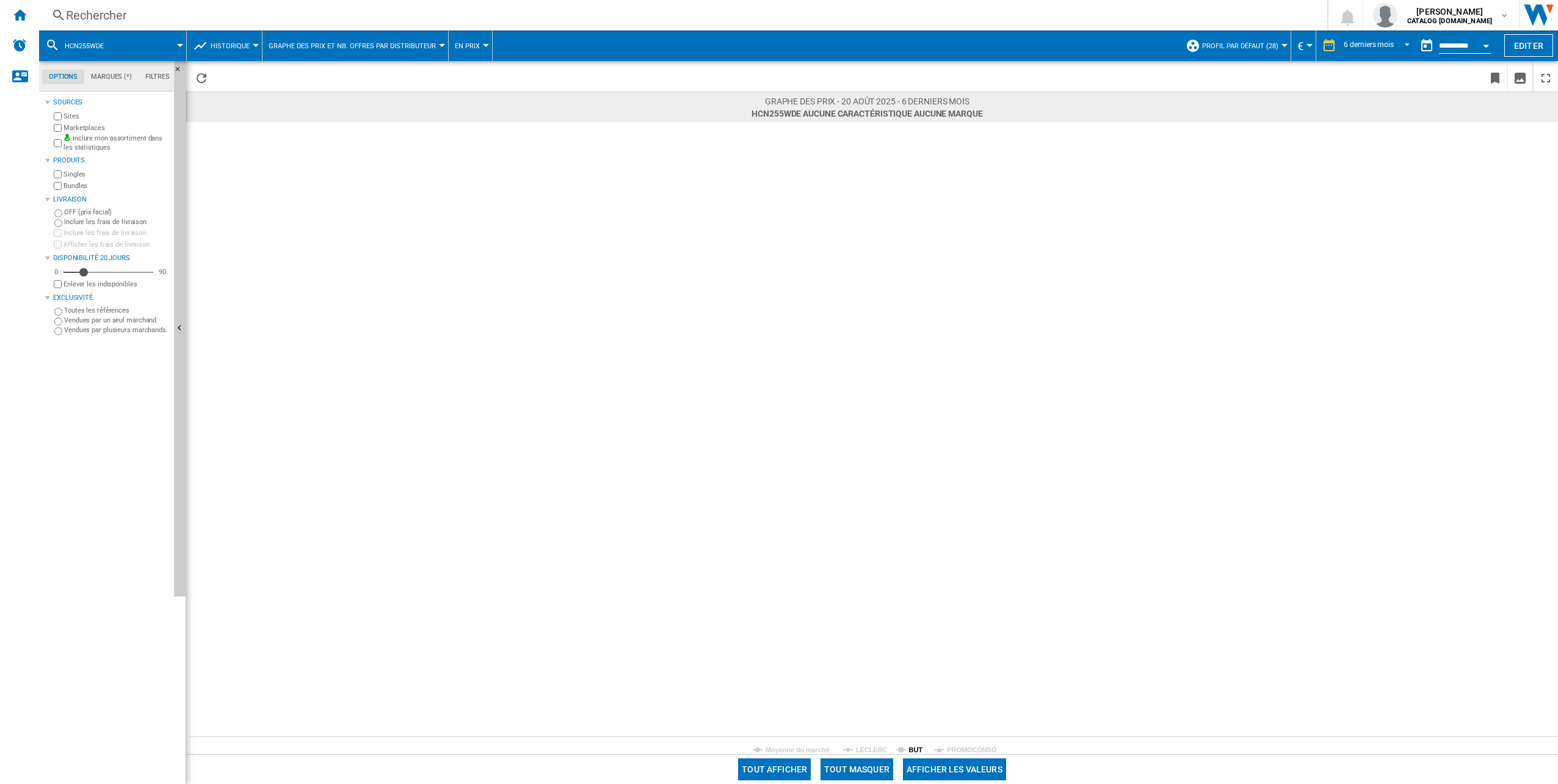
click at [913, 751] on tspan "BUT" at bounding box center [916, 749] width 14 height 7
